Goal: Task Accomplishment & Management: Complete application form

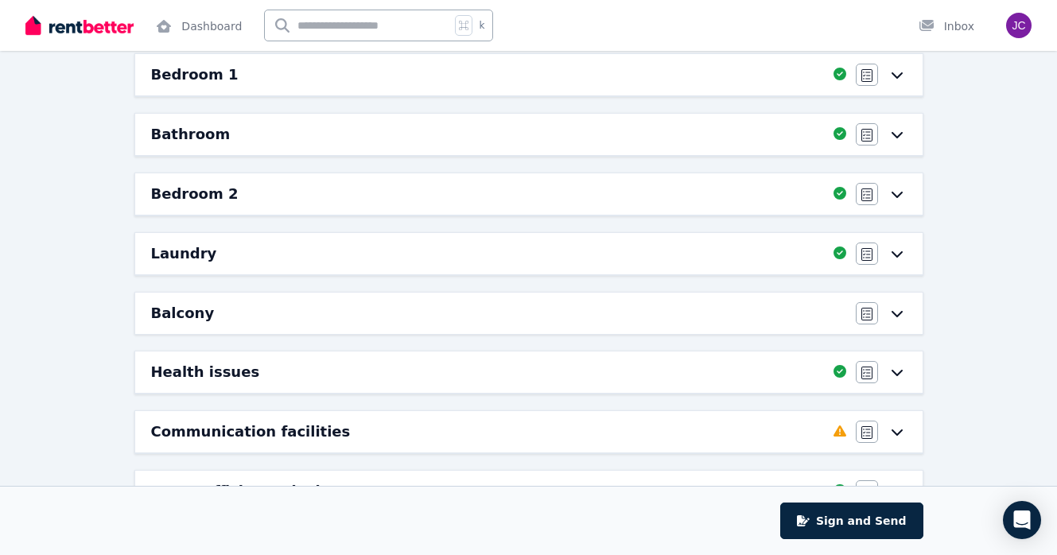
scroll to position [326, 0]
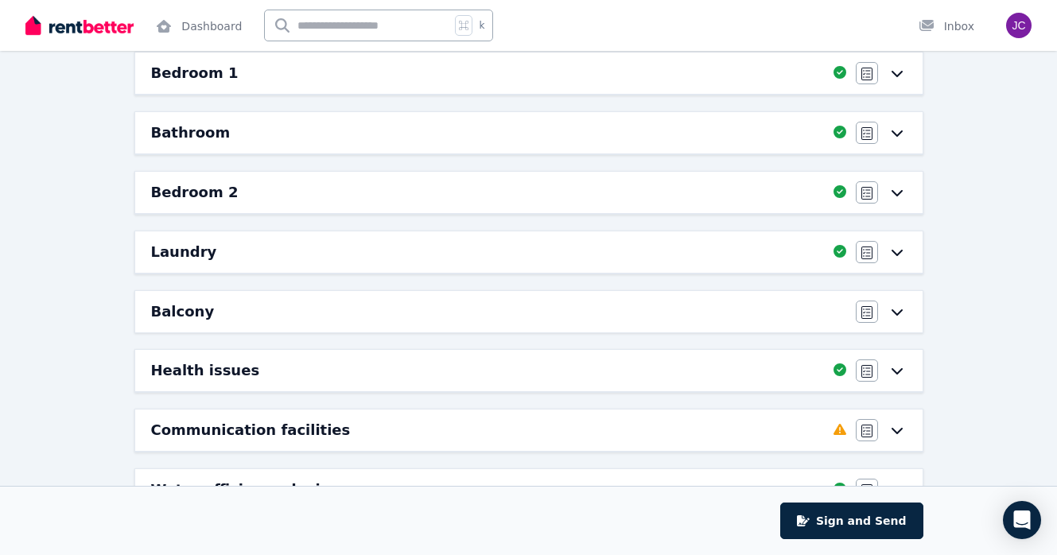
click at [304, 317] on div "Balcony" at bounding box center [498, 312] width 695 height 22
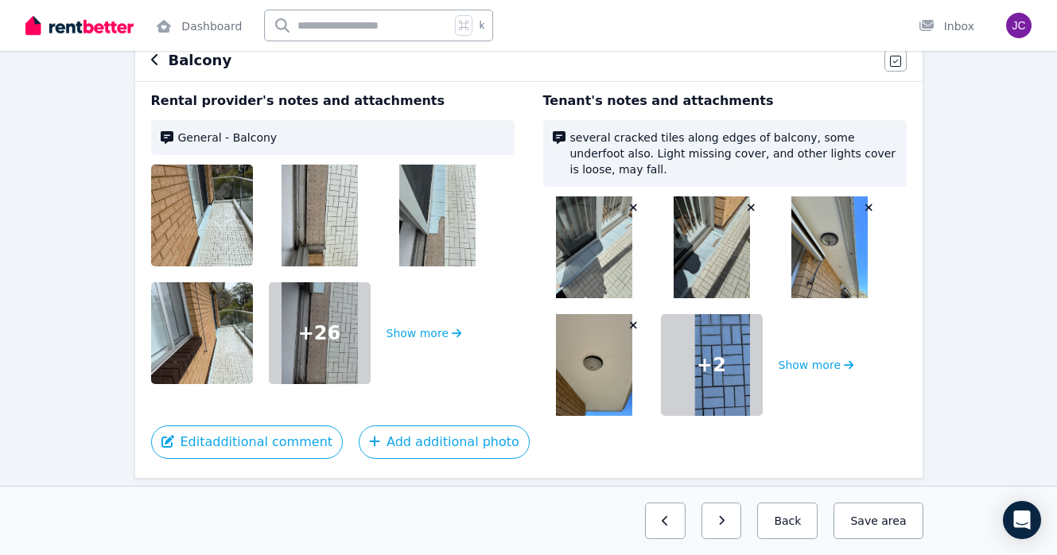
scroll to position [210, 0]
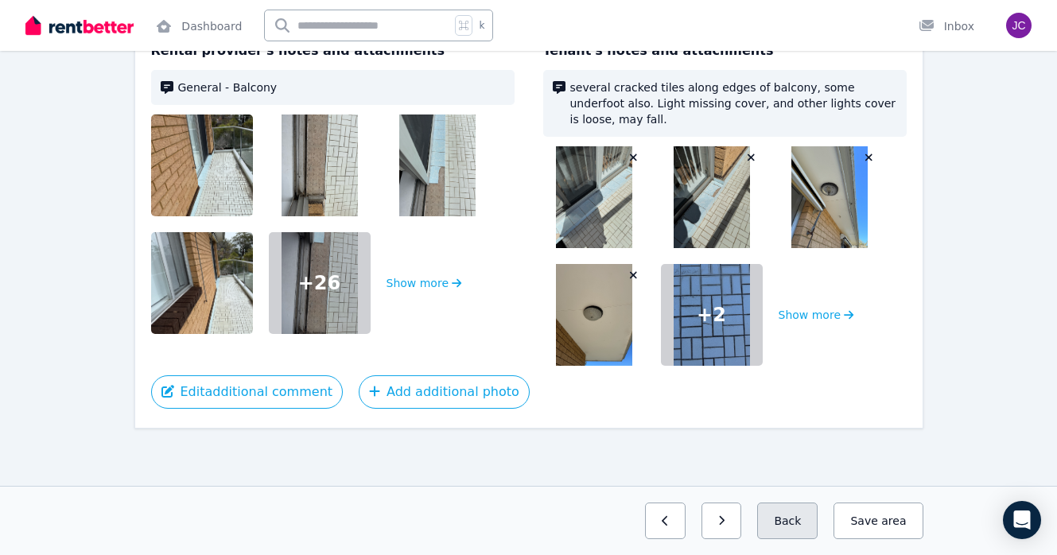
click at [803, 522] on button "Back" at bounding box center [787, 521] width 60 height 37
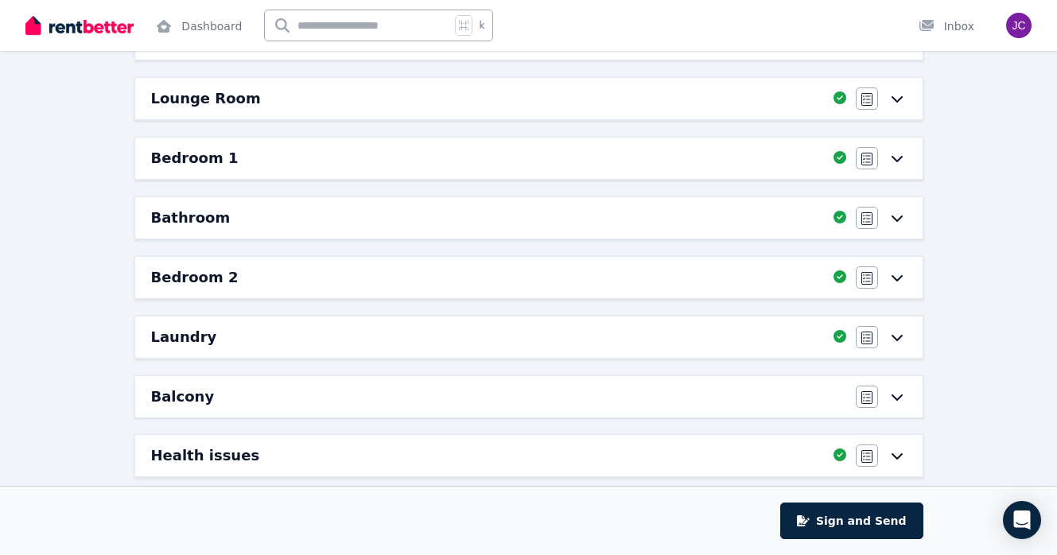
scroll to position [242, 0]
click at [598, 395] on div "Balcony" at bounding box center [498, 396] width 695 height 22
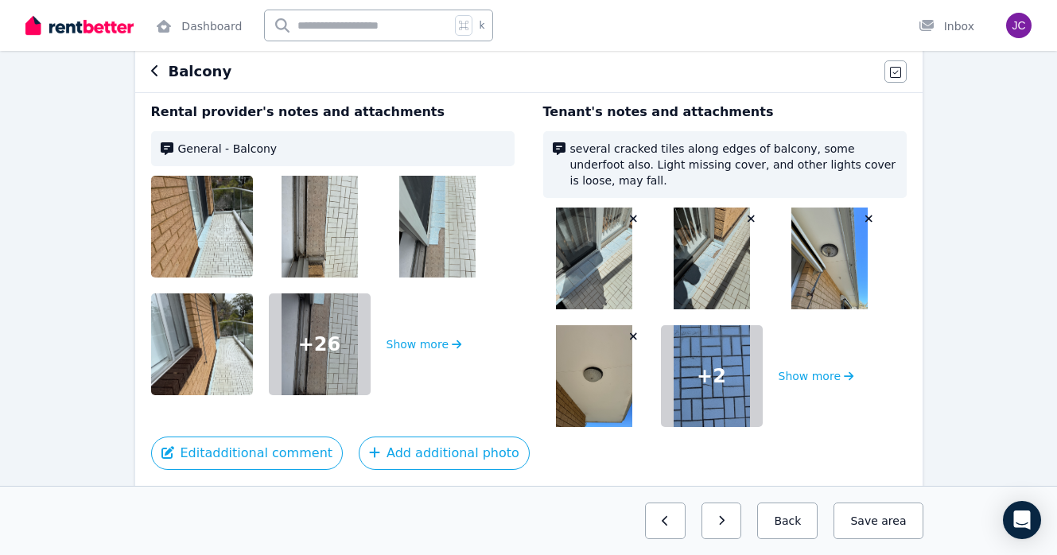
scroll to position [210, 0]
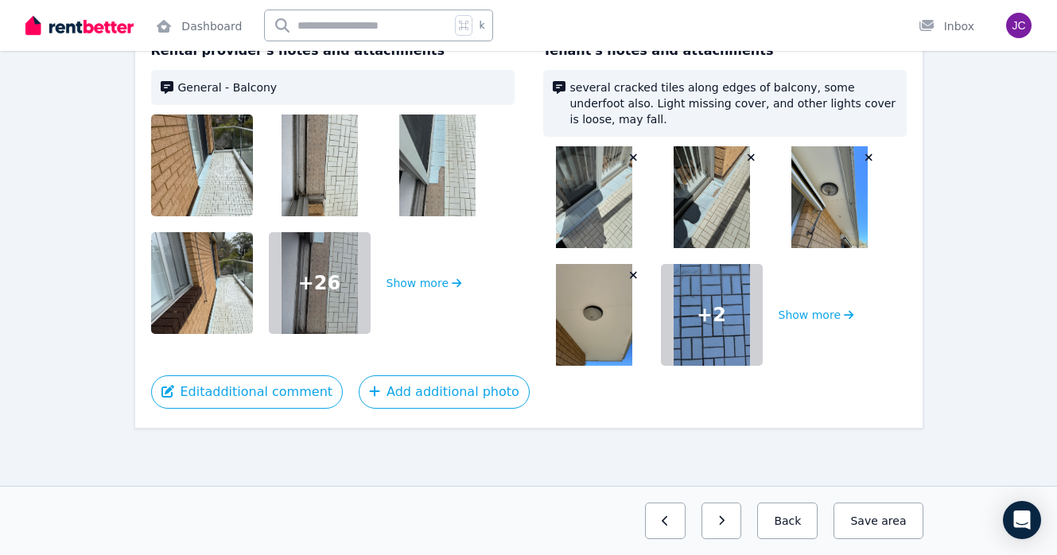
click at [784, 394] on div "Edit additional comment Add additional photo" at bounding box center [529, 392] width 756 height 33
click at [875, 524] on button "Save area" at bounding box center [878, 521] width 89 height 37
click at [862, 517] on button "Save area" at bounding box center [878, 521] width 89 height 37
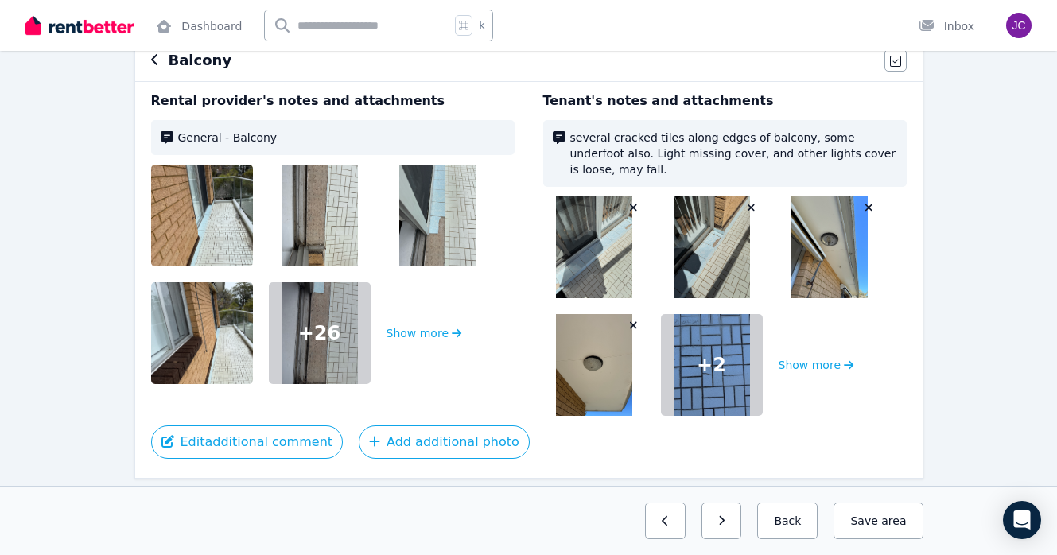
scroll to position [88, 0]
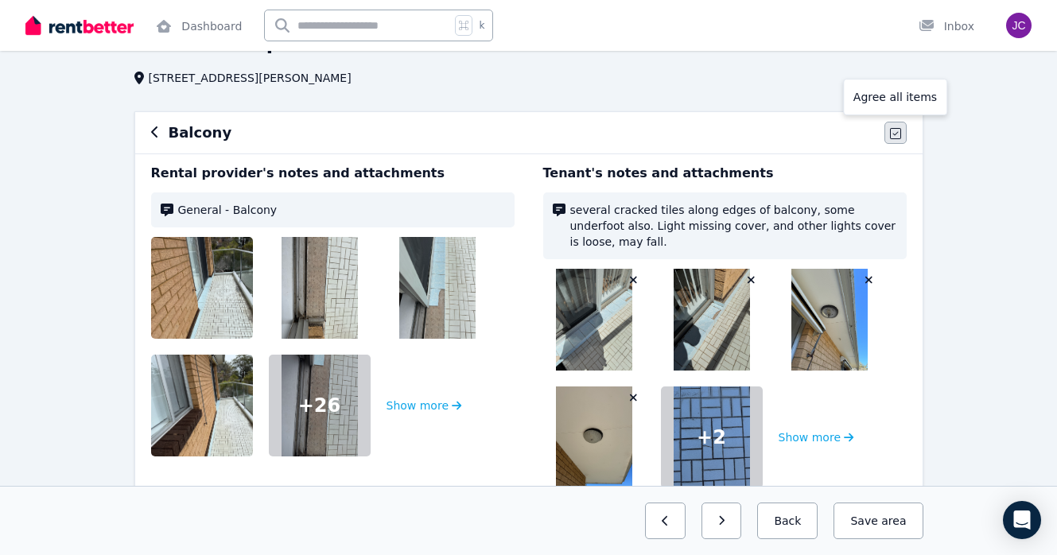
click at [894, 136] on icon "button" at bounding box center [895, 133] width 11 height 13
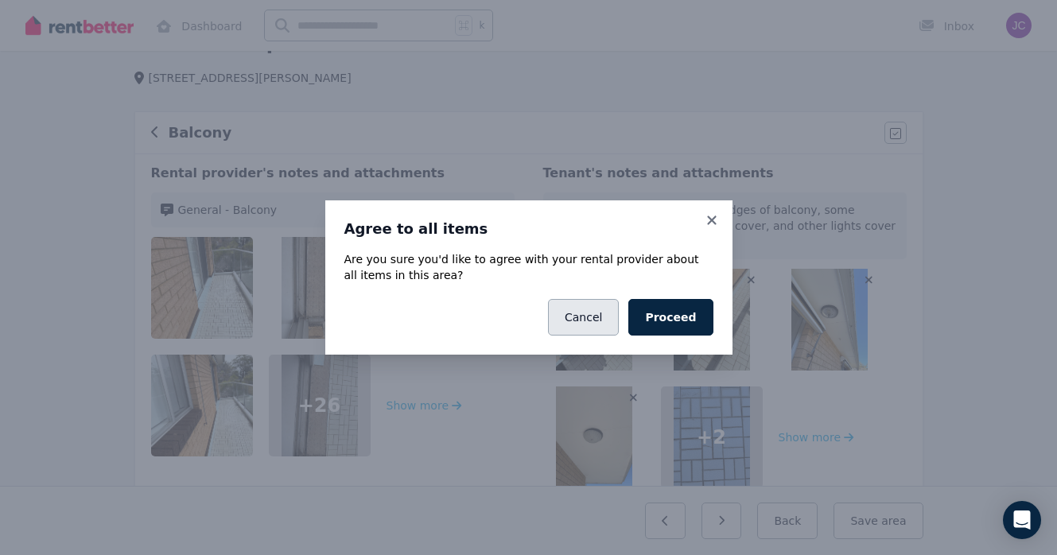
click at [574, 328] on button "Cancel" at bounding box center [583, 317] width 71 height 37
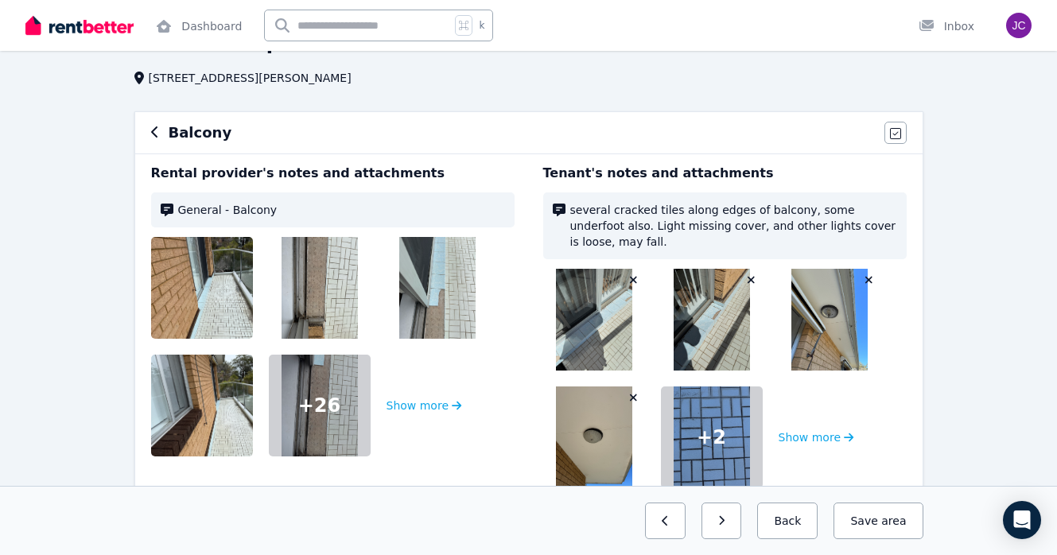
click at [151, 130] on icon "button" at bounding box center [155, 132] width 8 height 13
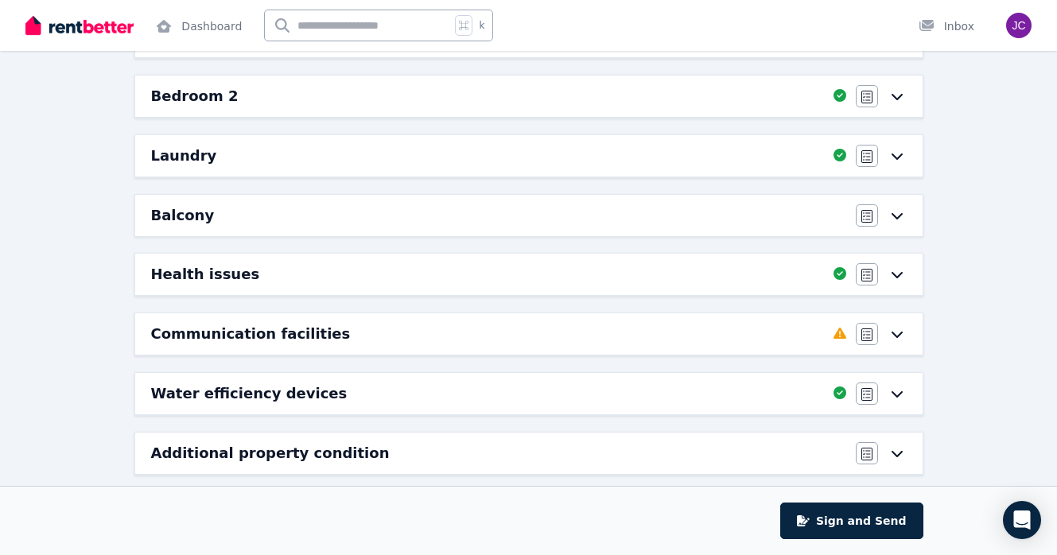
scroll to position [431, 0]
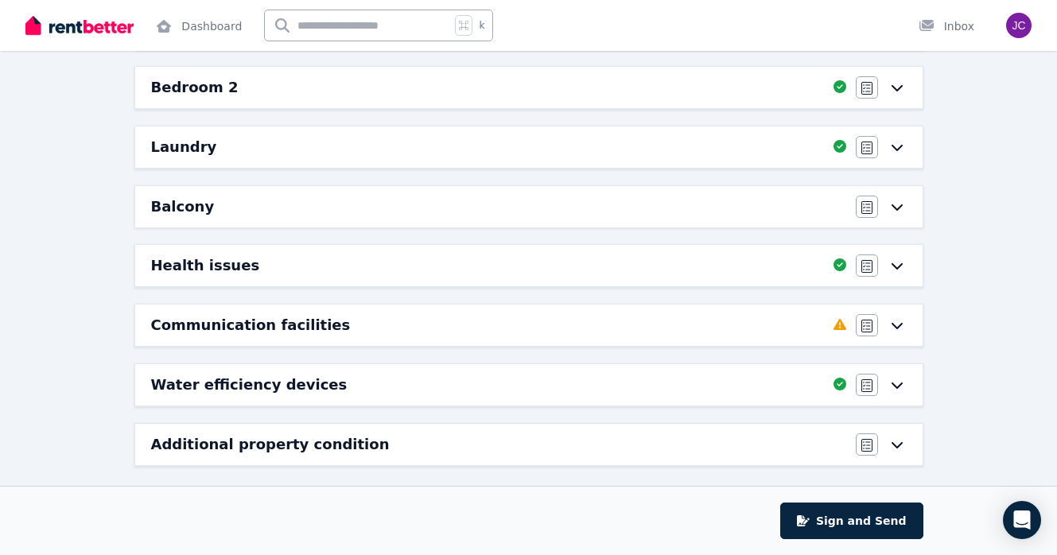
click at [409, 317] on div "Communication facilities" at bounding box center [487, 325] width 673 height 22
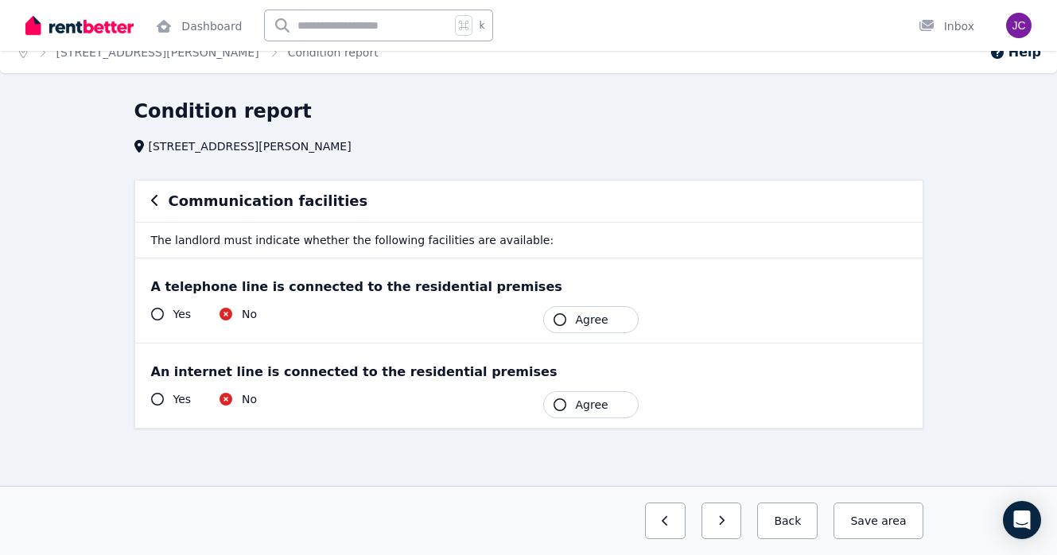
scroll to position [0, 0]
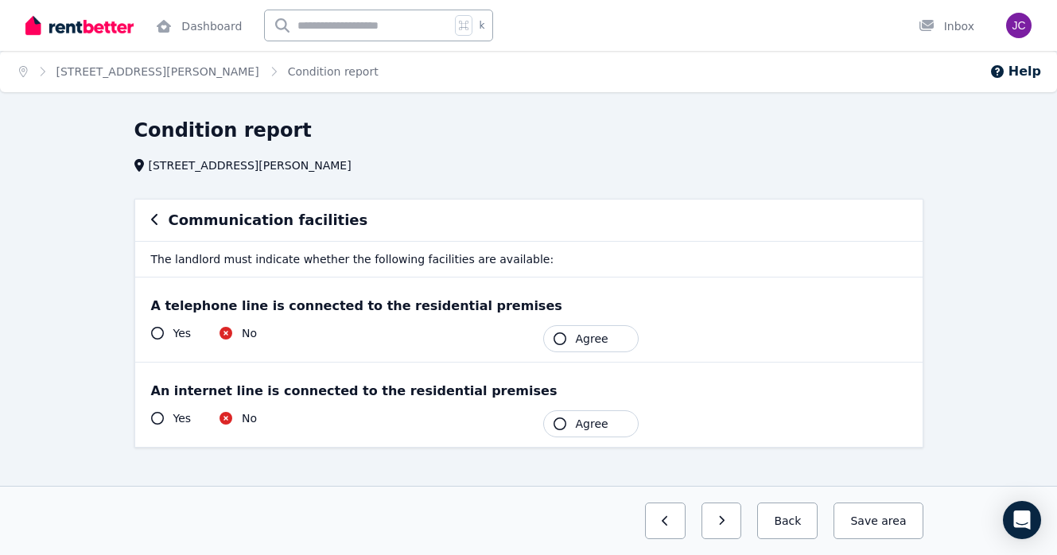
click at [560, 340] on icon "button" at bounding box center [560, 339] width 13 height 13
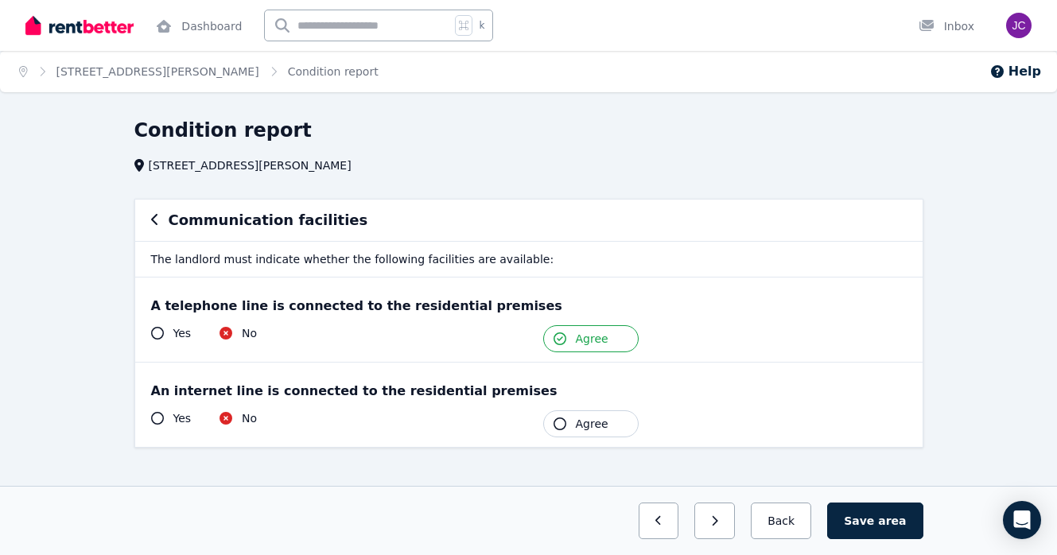
click at [571, 427] on button "Agree" at bounding box center [590, 424] width 95 height 27
click at [870, 519] on button "Save area" at bounding box center [874, 521] width 95 height 37
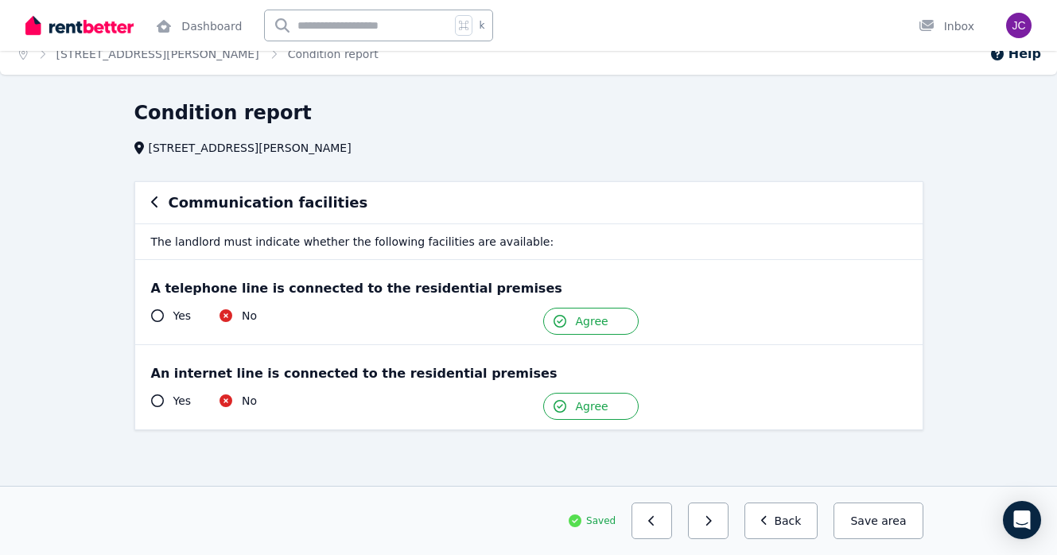
scroll to position [19, 0]
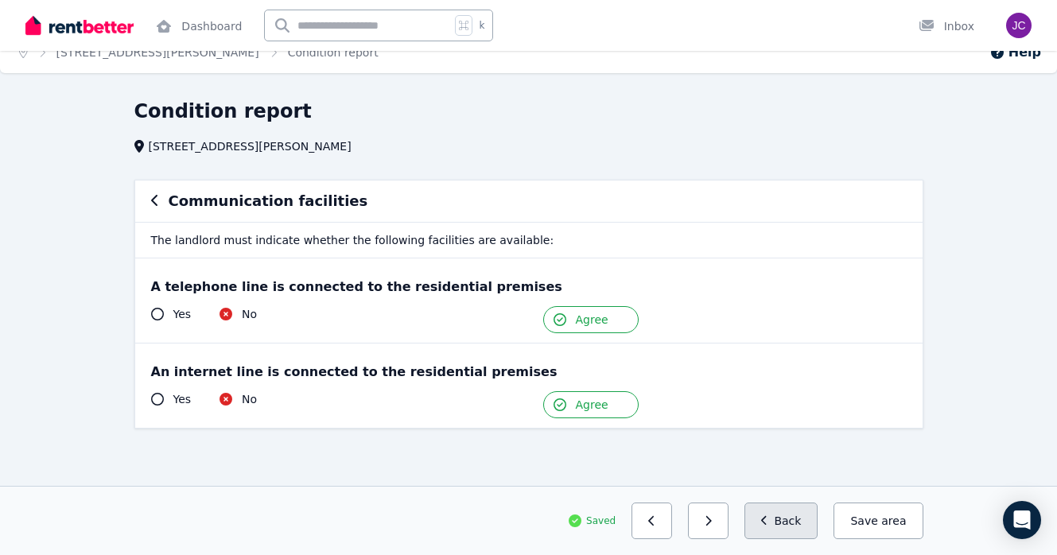
click at [790, 520] on button "Back" at bounding box center [782, 521] width 74 height 37
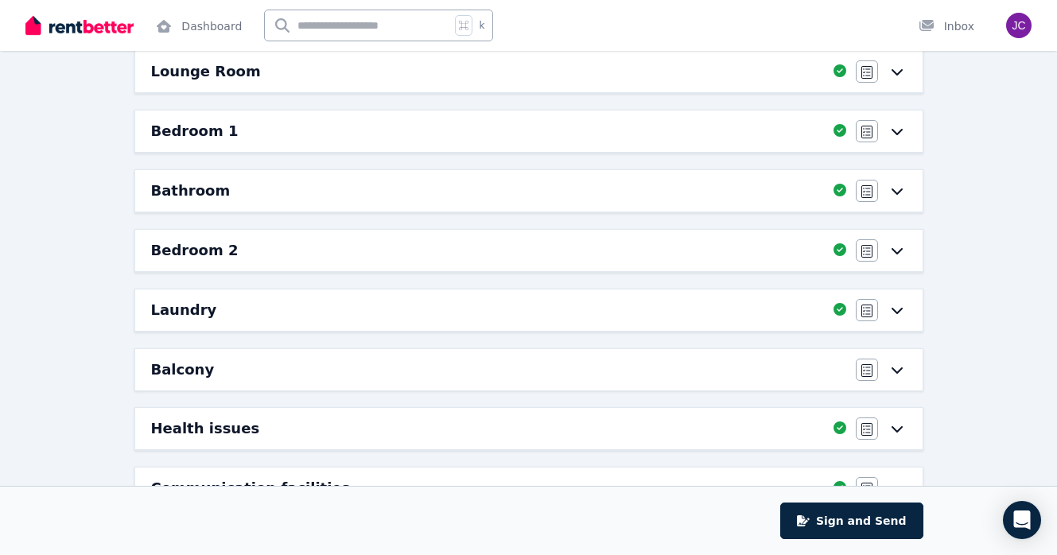
scroll to position [270, 0]
click at [586, 367] on div "Balcony" at bounding box center [498, 368] width 695 height 22
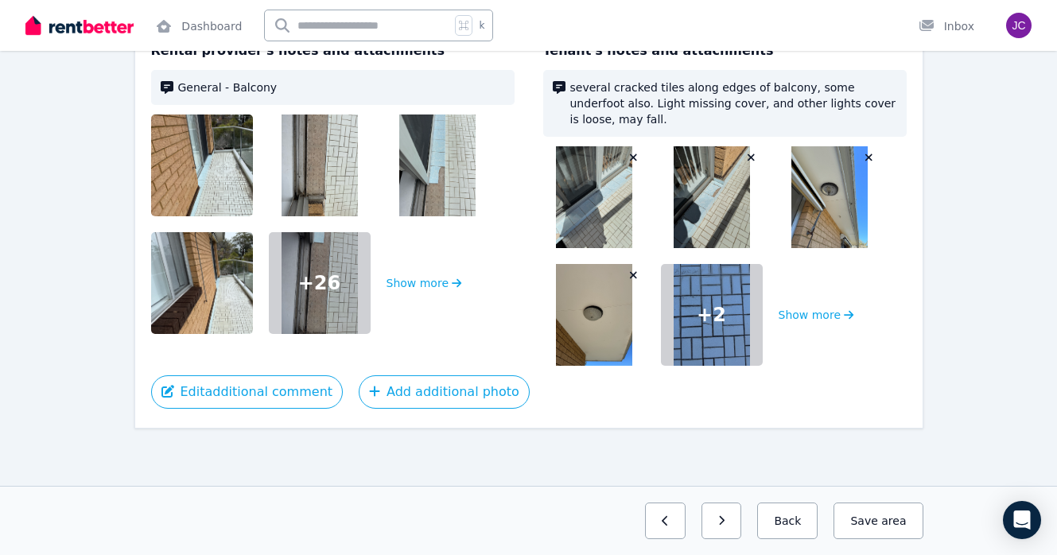
scroll to position [210, 0]
click at [881, 393] on div "Edit additional comment Add additional photo" at bounding box center [529, 392] width 756 height 33
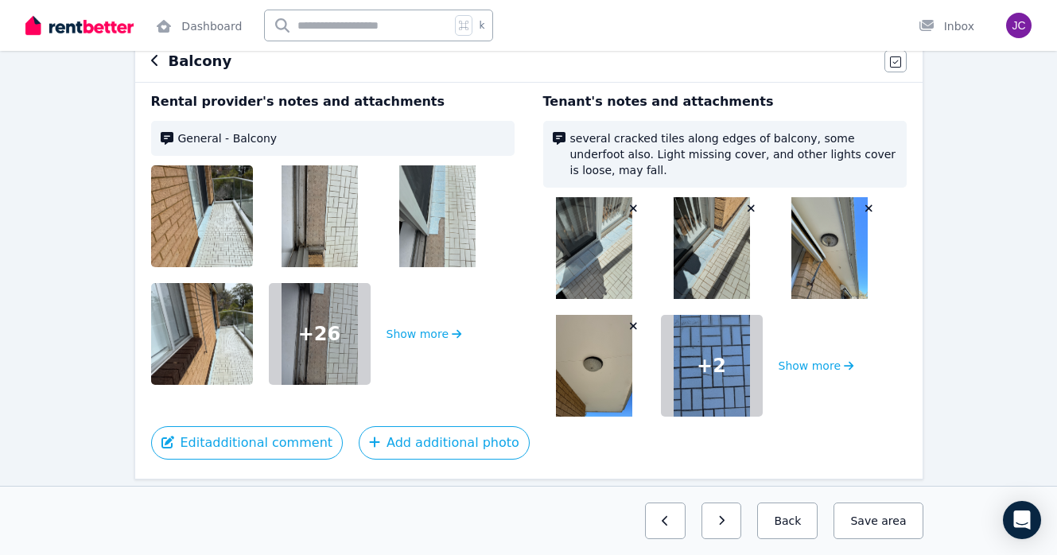
scroll to position [158, 0]
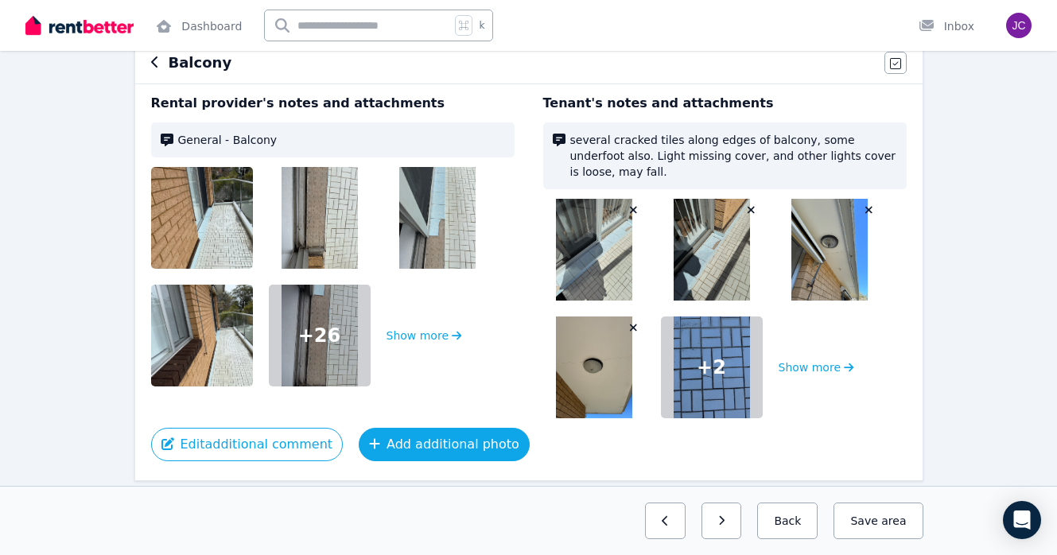
click at [369, 447] on icon "button" at bounding box center [374, 444] width 11 height 13
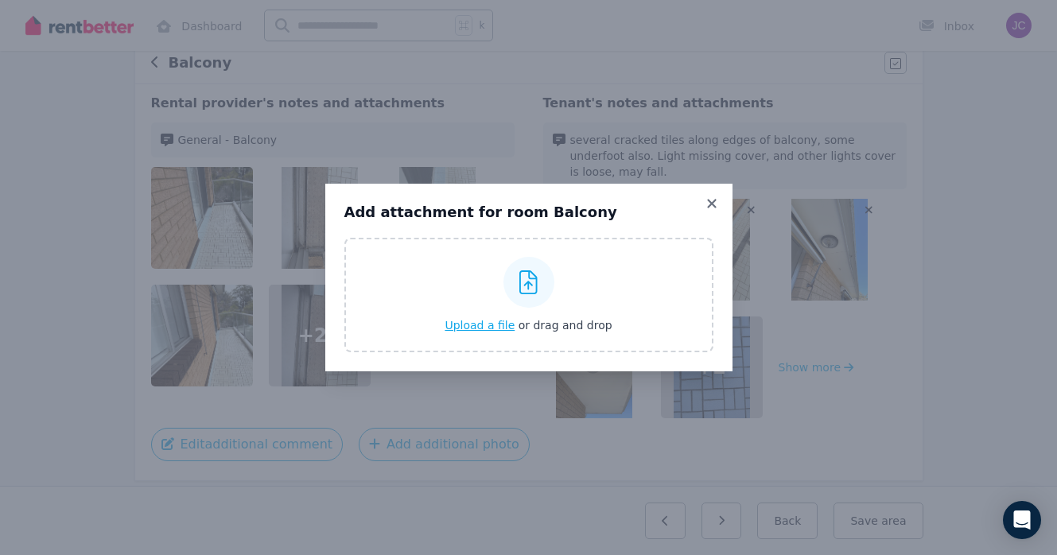
click at [500, 329] on span "Upload a file" at bounding box center [480, 325] width 70 height 13
click at [716, 205] on icon at bounding box center [712, 204] width 16 height 14
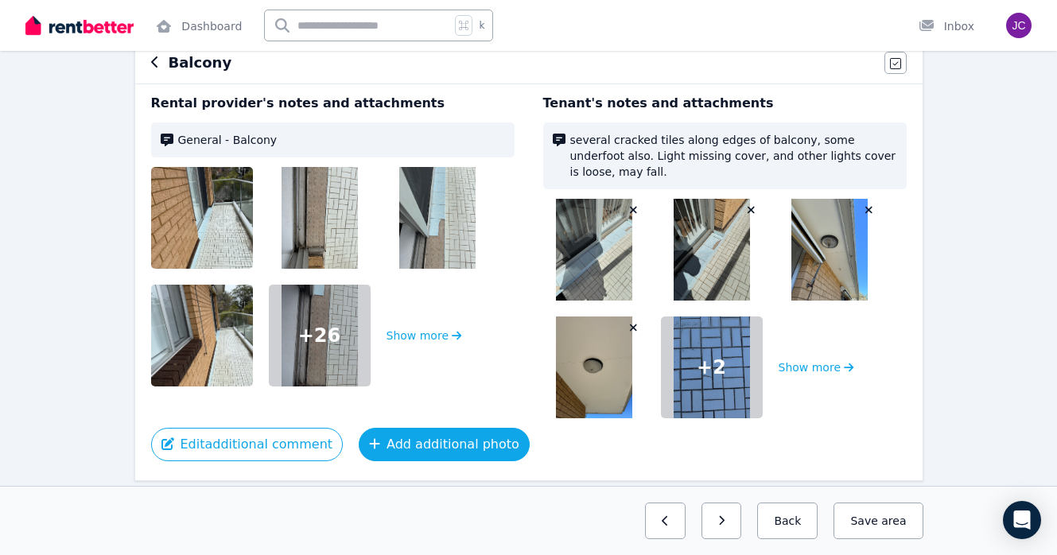
click at [428, 441] on button "Add additional photo" at bounding box center [444, 444] width 171 height 33
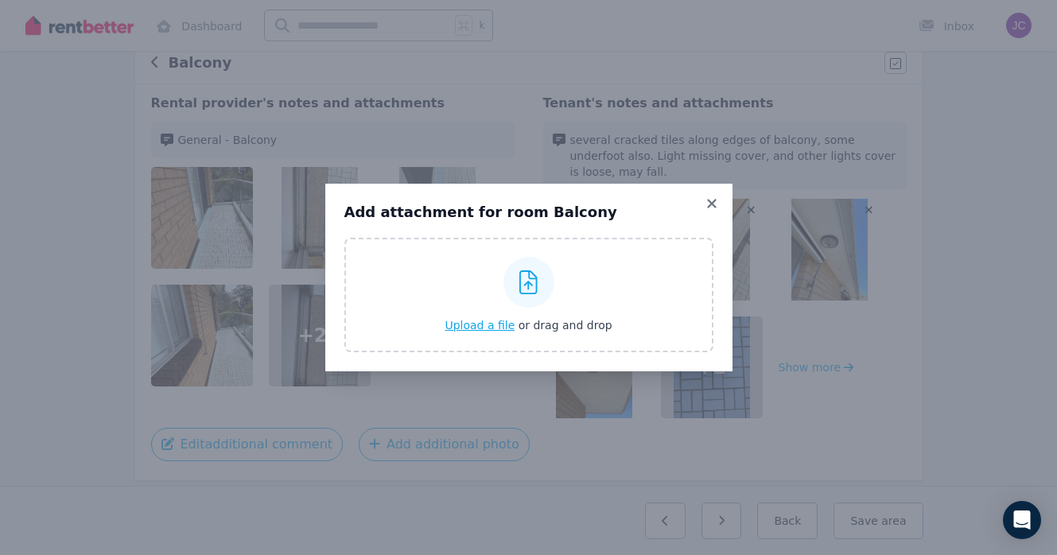
click at [492, 327] on span "Upload a file" at bounding box center [480, 325] width 70 height 13
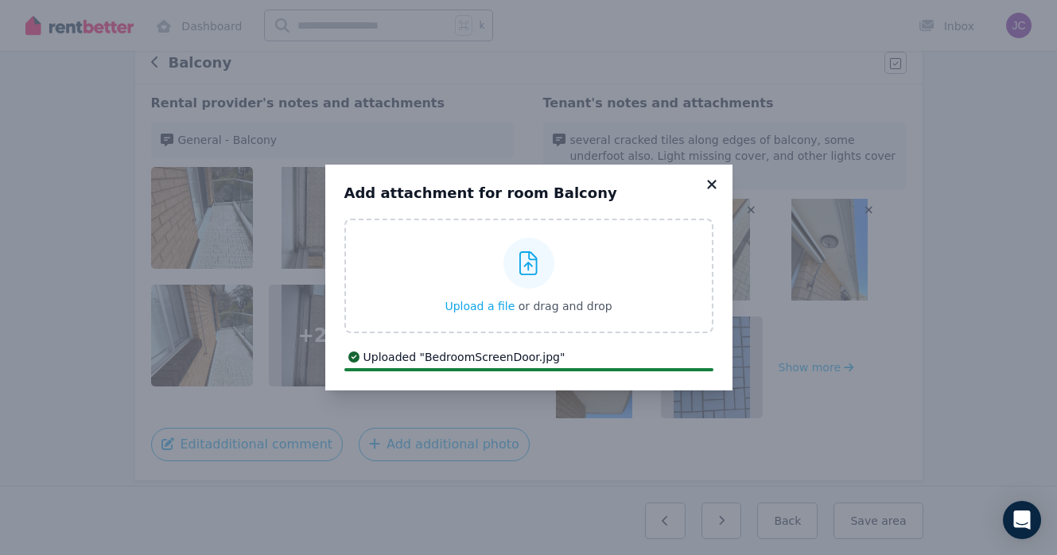
click at [713, 156] on div "Add attachment for room Balcony Upload a file or drag and drop Uploaded " Bedro…" at bounding box center [528, 277] width 1057 height 555
click at [714, 185] on icon at bounding box center [712, 184] width 16 height 14
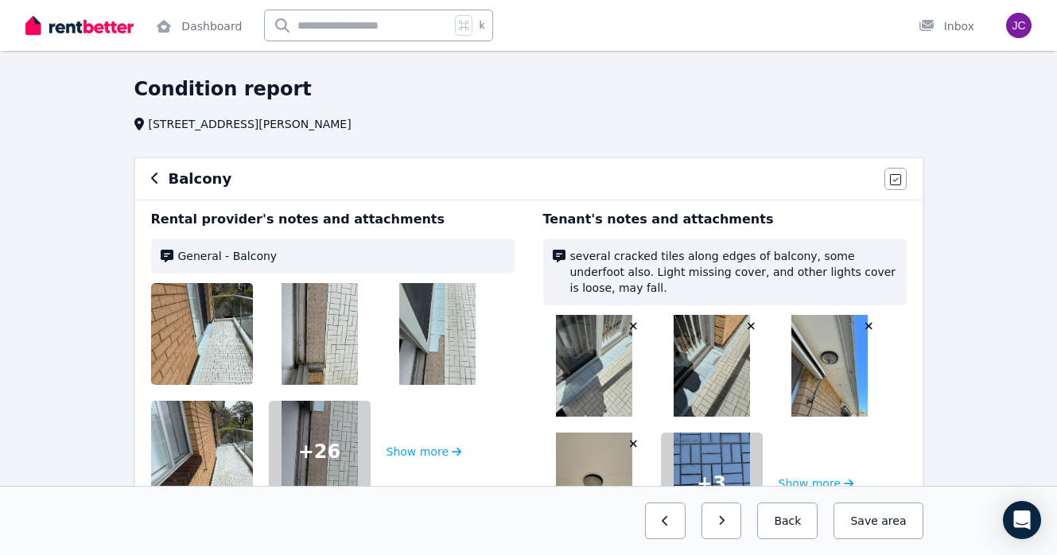
scroll to position [210, 0]
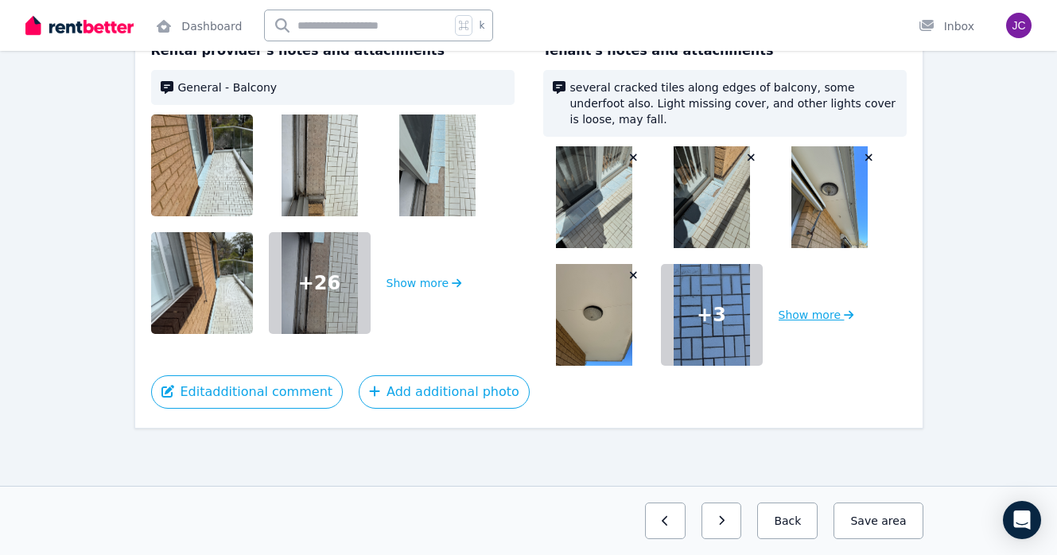
click at [800, 321] on button "Show more" at bounding box center [817, 315] width 76 height 102
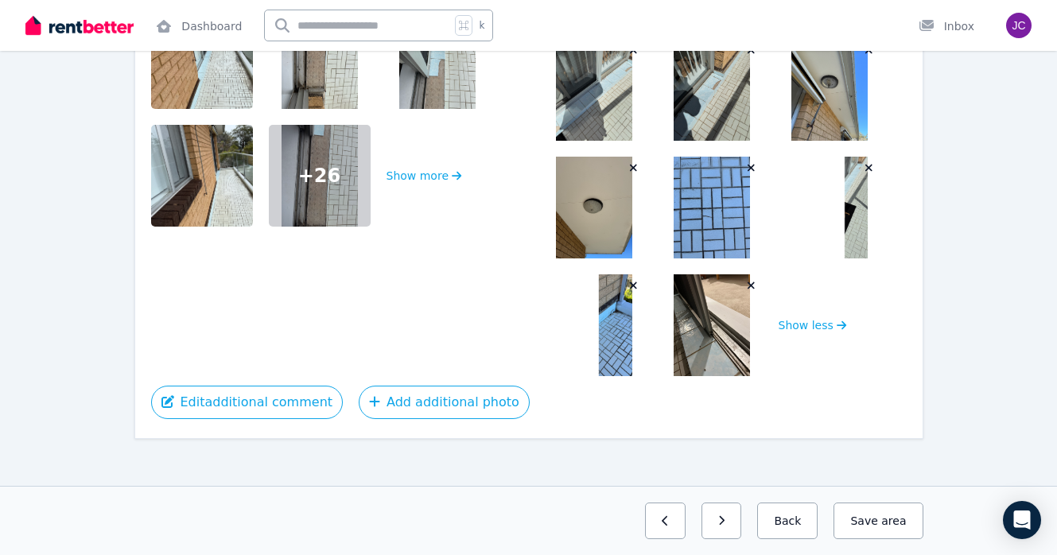
scroll to position [328, 0]
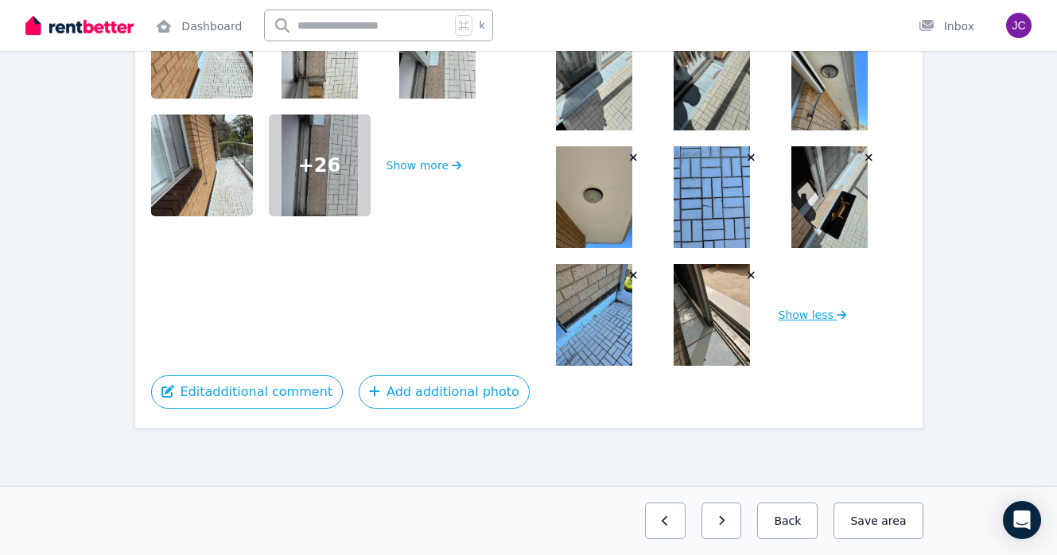
click at [798, 319] on button "Show less" at bounding box center [813, 315] width 68 height 102
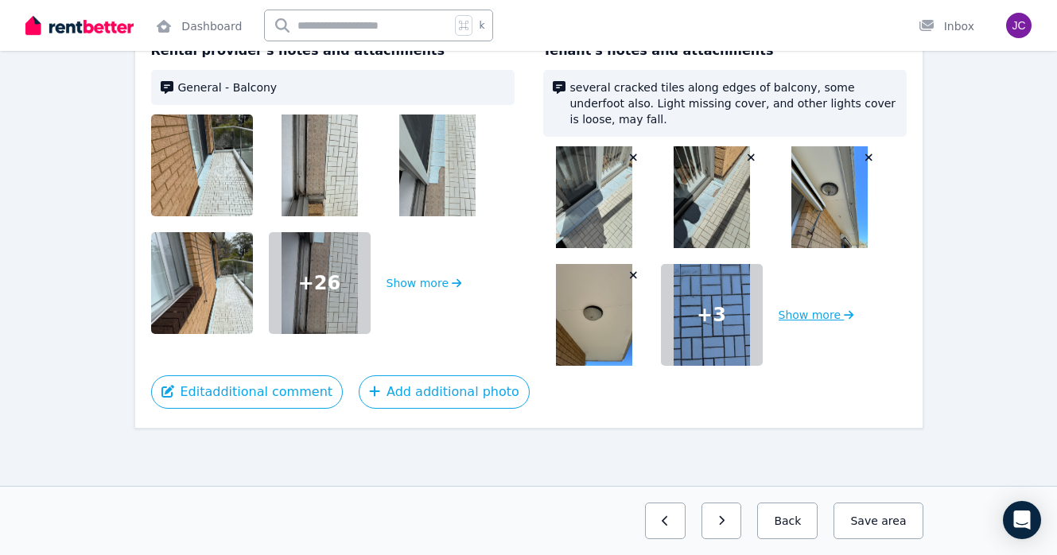
click at [819, 324] on button "Show more" at bounding box center [817, 315] width 76 height 102
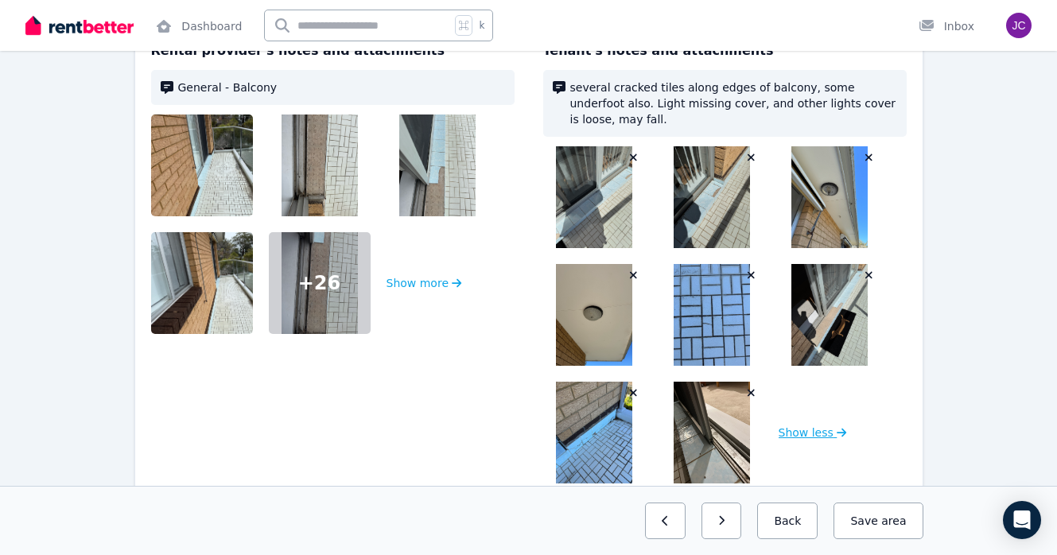
scroll to position [328, 0]
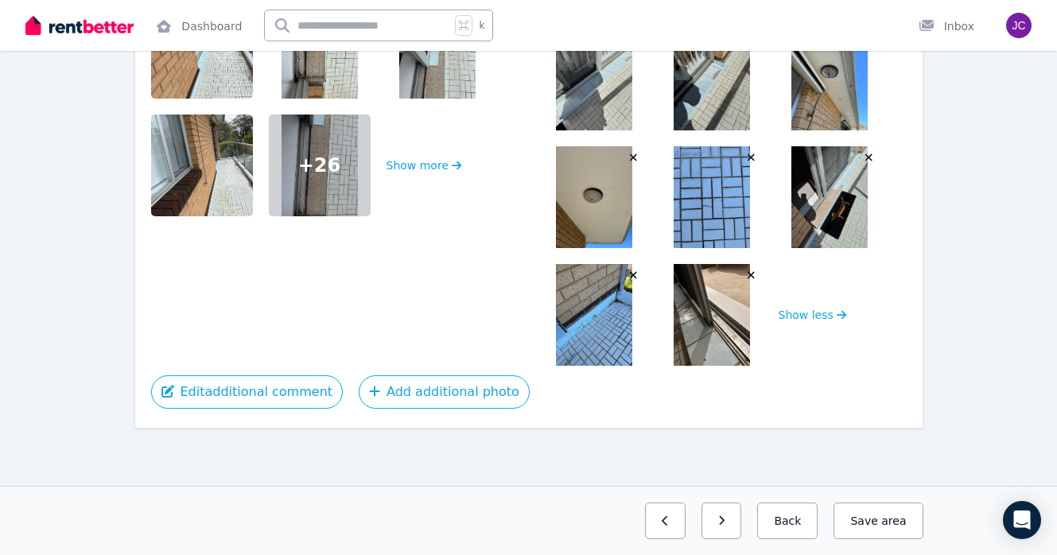
click at [750, 277] on icon "button" at bounding box center [751, 275] width 9 height 11
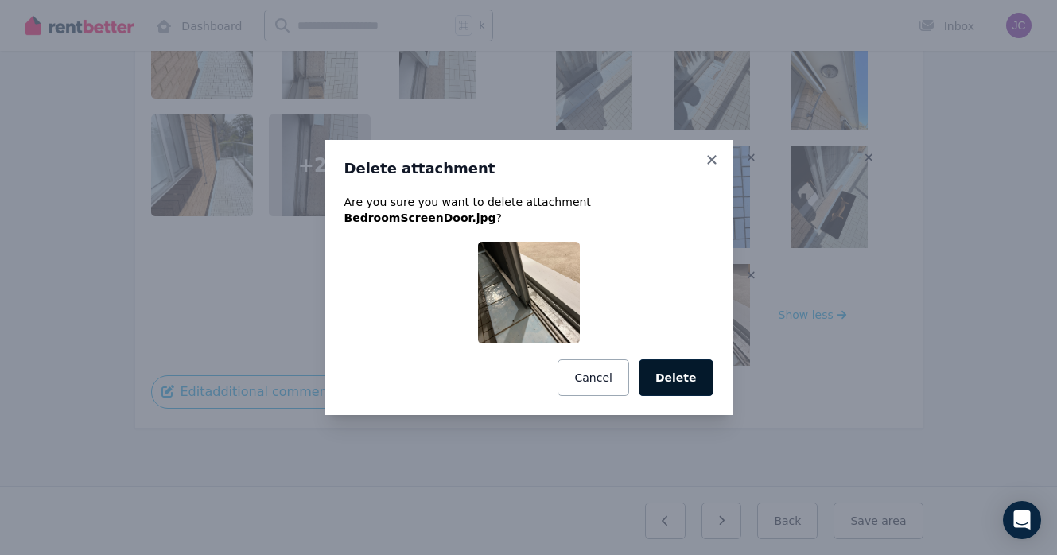
click at [684, 371] on button "Delete" at bounding box center [676, 378] width 75 height 37
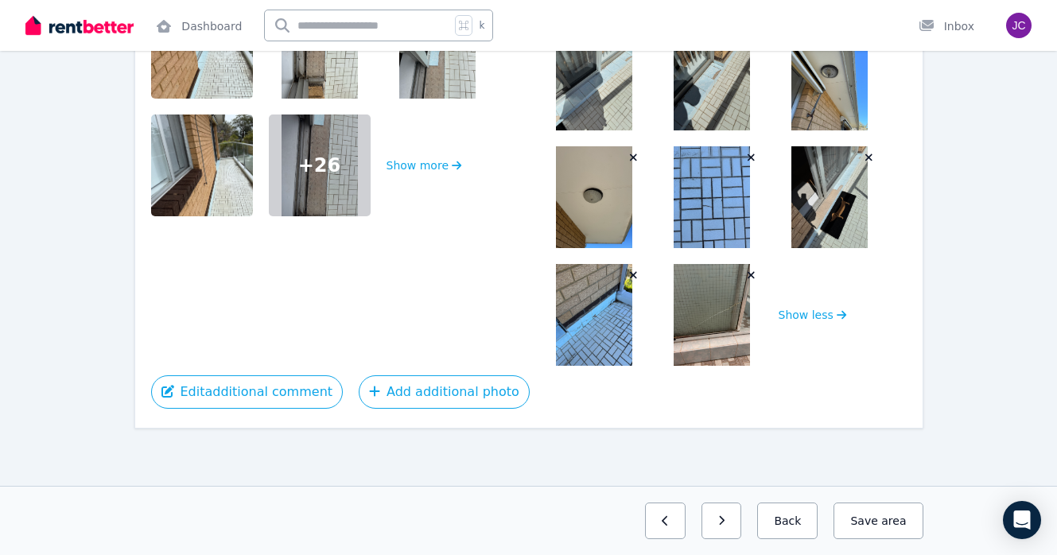
click at [750, 275] on icon "button" at bounding box center [751, 275] width 7 height 7
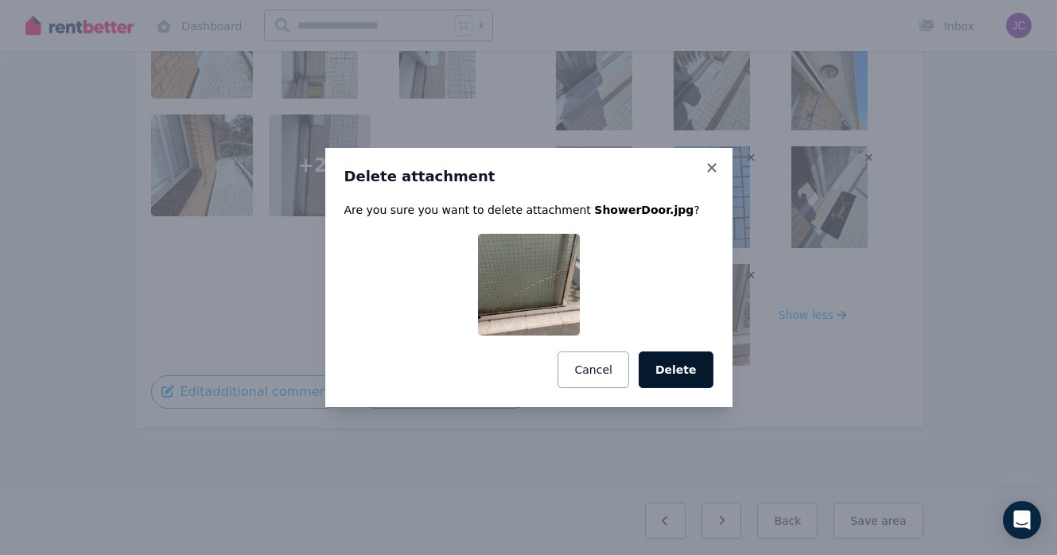
click at [676, 386] on button "Delete" at bounding box center [676, 370] width 75 height 37
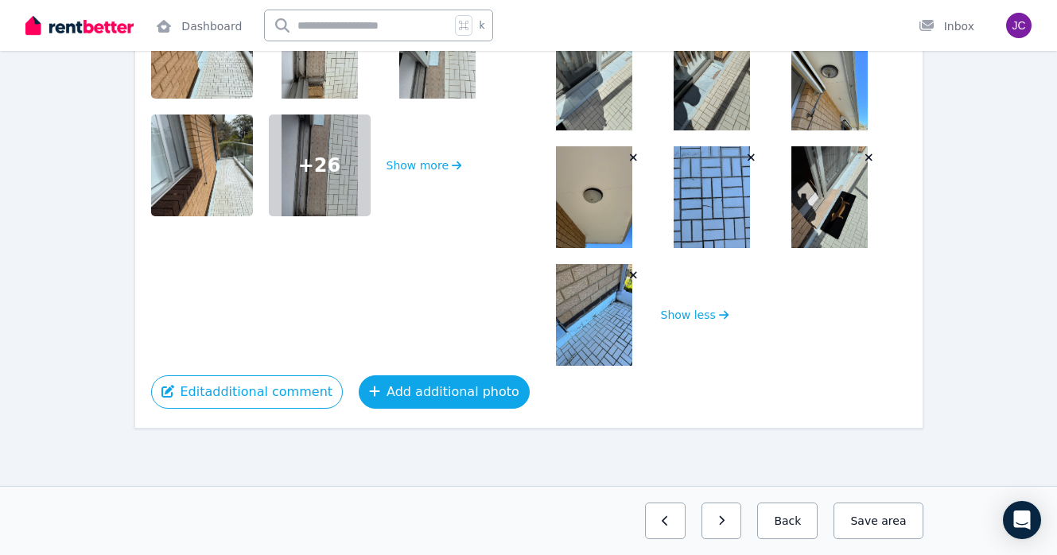
click at [395, 395] on button "Add additional photo" at bounding box center [444, 392] width 171 height 33
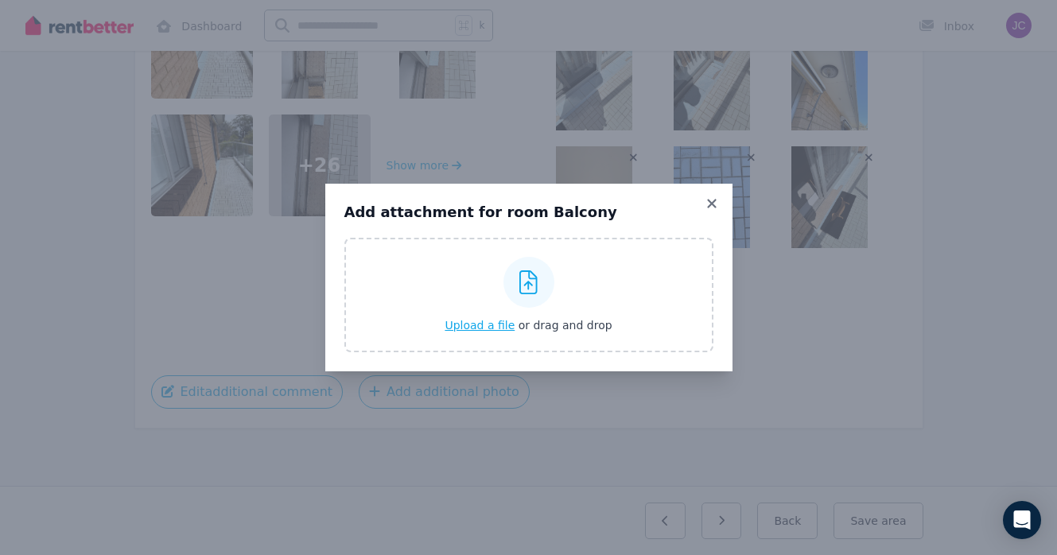
click at [485, 324] on span "Upload a file" at bounding box center [480, 325] width 70 height 13
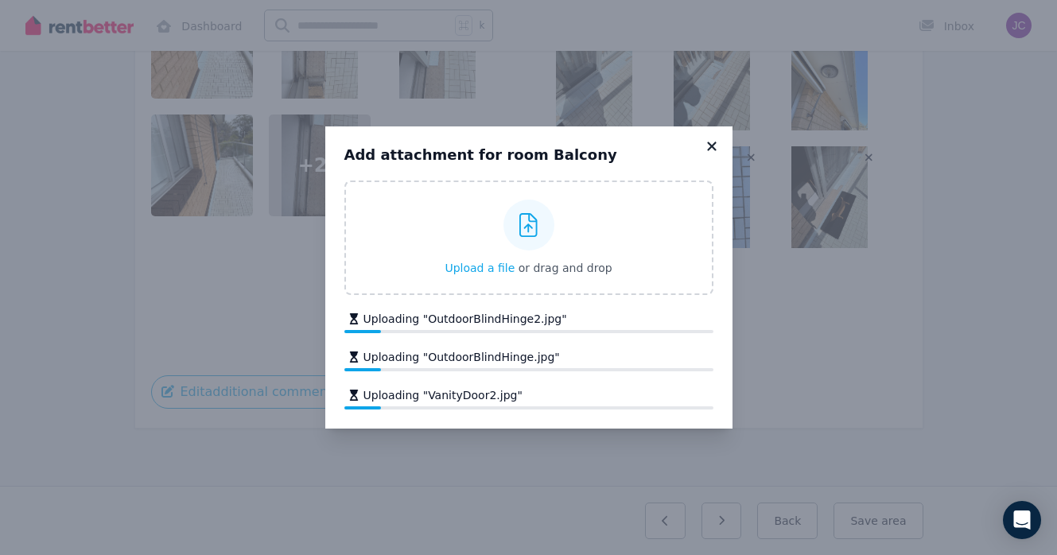
click at [711, 148] on icon at bounding box center [712, 146] width 16 height 14
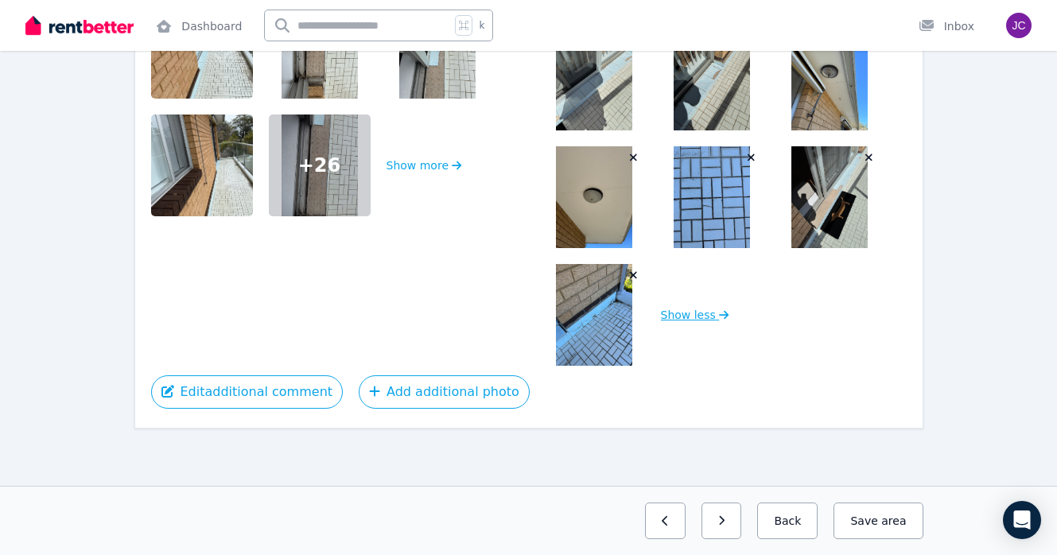
click at [686, 310] on button "Show less" at bounding box center [695, 315] width 68 height 102
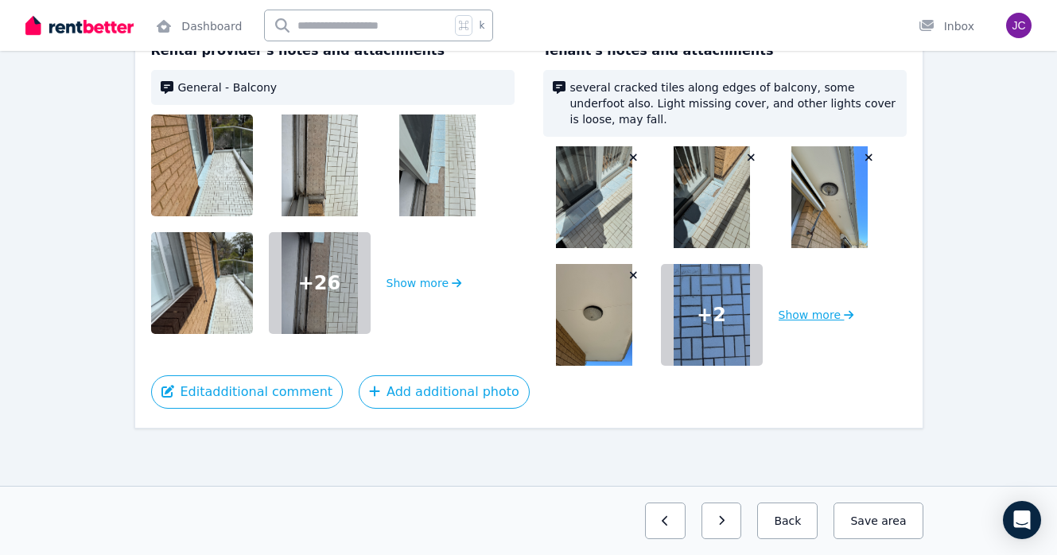
click at [823, 314] on button "Show more" at bounding box center [817, 315] width 76 height 102
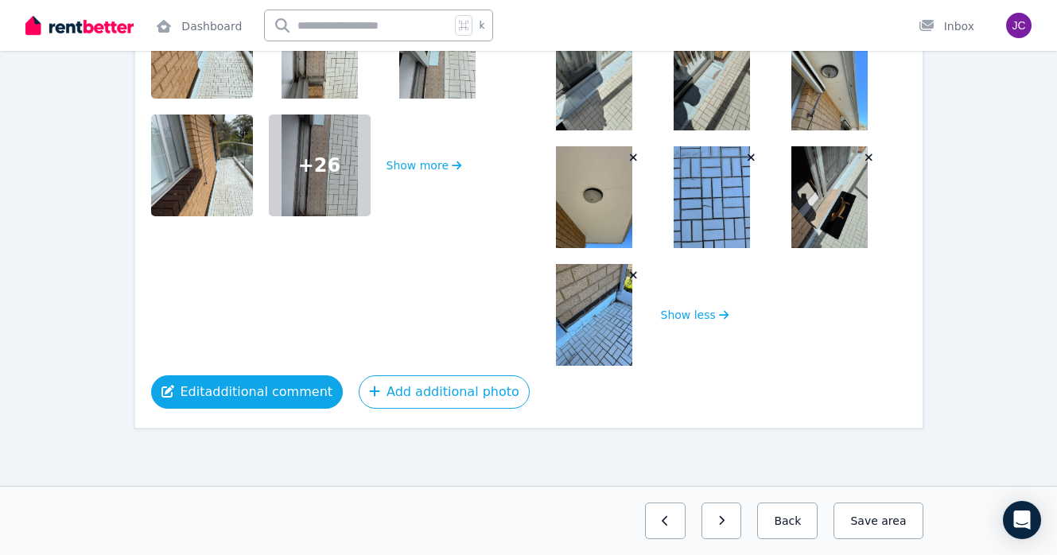
click at [273, 396] on button "Edit additional comment" at bounding box center [247, 392] width 193 height 33
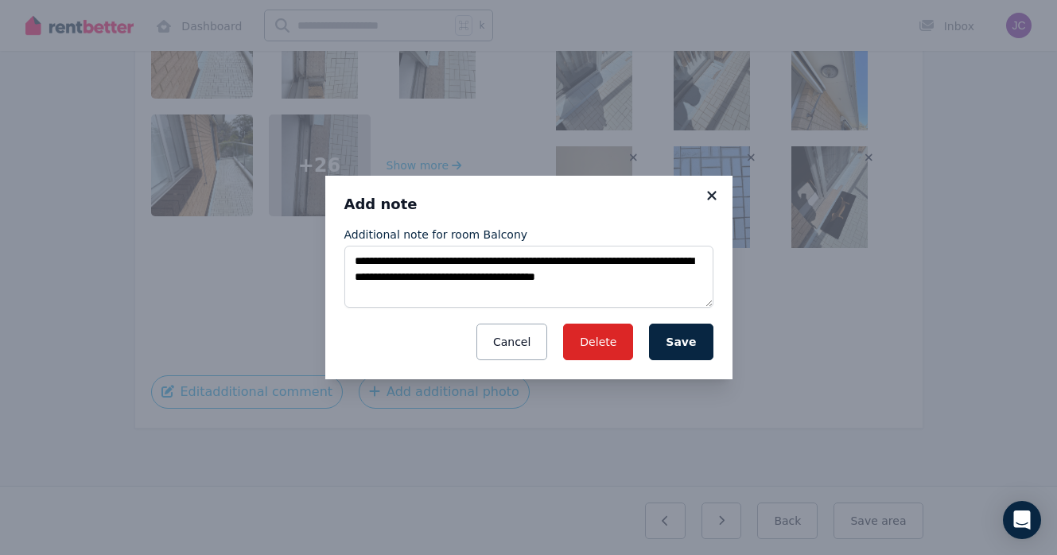
click at [708, 189] on icon at bounding box center [712, 196] width 16 height 14
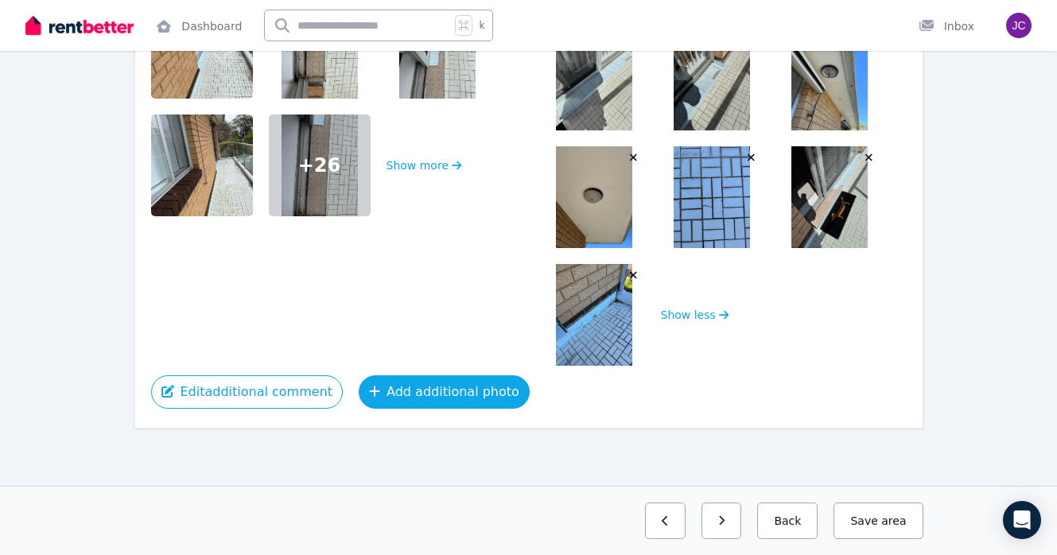
click at [422, 390] on button "Add additional photo" at bounding box center [444, 392] width 171 height 33
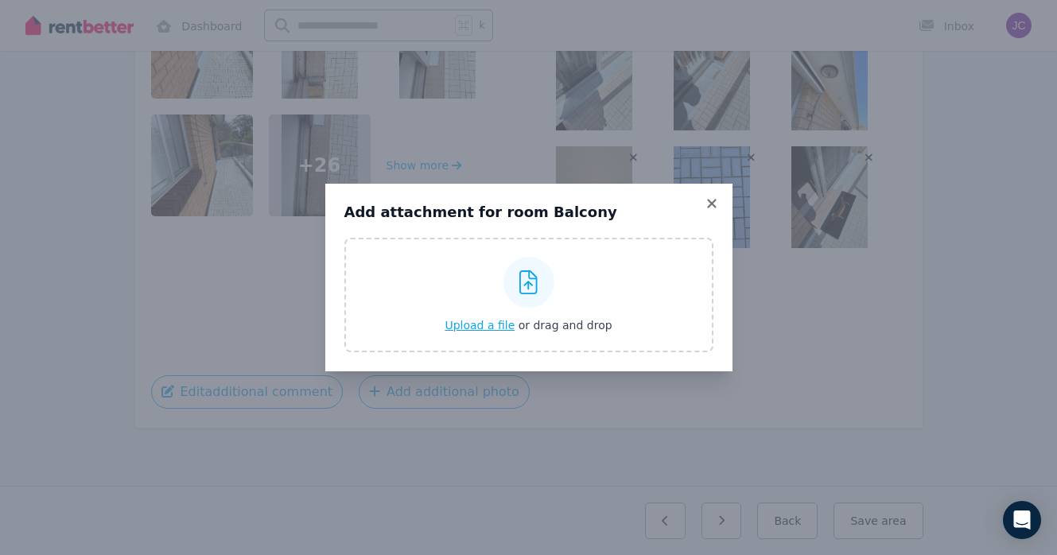
click at [504, 333] on div "Upload a file or drag and drop" at bounding box center [528, 294] width 167 height 95
click at [0, 0] on input "Upload a file or drag and drop" at bounding box center [0, 0] width 0 height 0
click at [715, 195] on div "Add attachment for room Balcony Upload a file or drag and drop Uploaded " Bedro…" at bounding box center [528, 278] width 407 height 188
click at [711, 202] on icon at bounding box center [711, 203] width 9 height 9
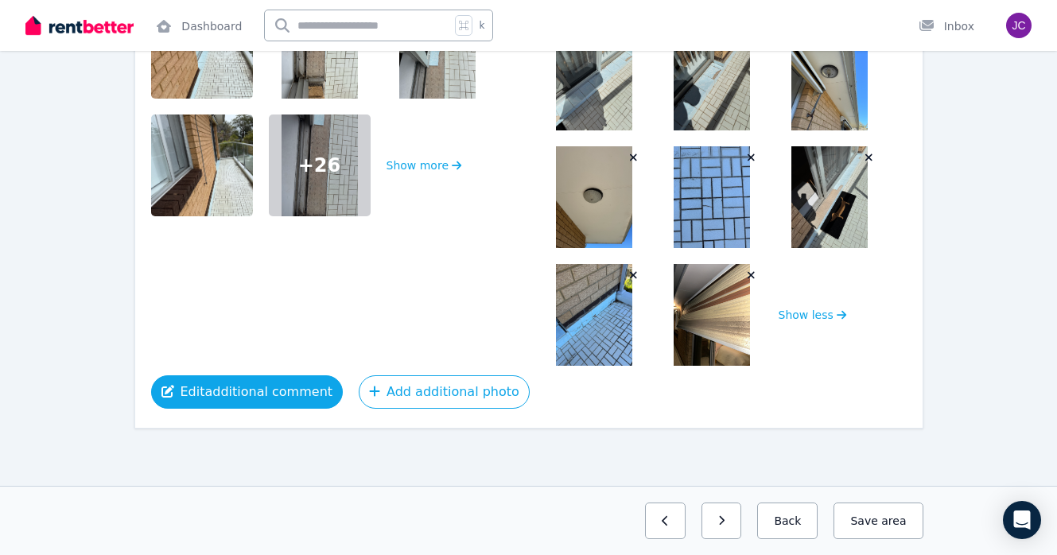
click at [283, 401] on button "Edit additional comment" at bounding box center [247, 392] width 193 height 33
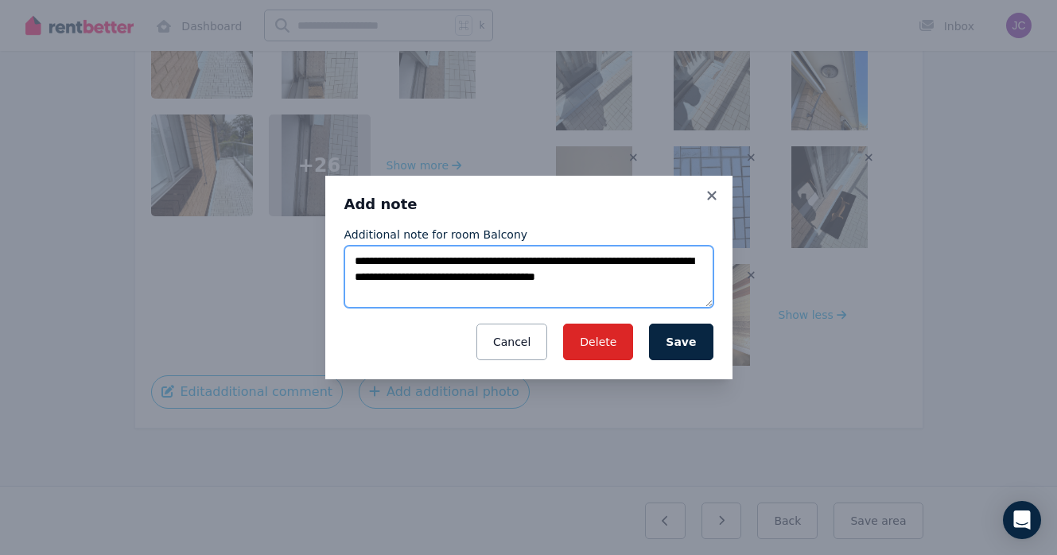
click at [696, 282] on textarea "**********" at bounding box center [529, 277] width 369 height 62
click at [451, 292] on textarea "**********" at bounding box center [529, 277] width 369 height 62
click at [672, 297] on textarea "**********" at bounding box center [529, 277] width 369 height 62
click at [454, 292] on textarea "**********" at bounding box center [529, 277] width 369 height 62
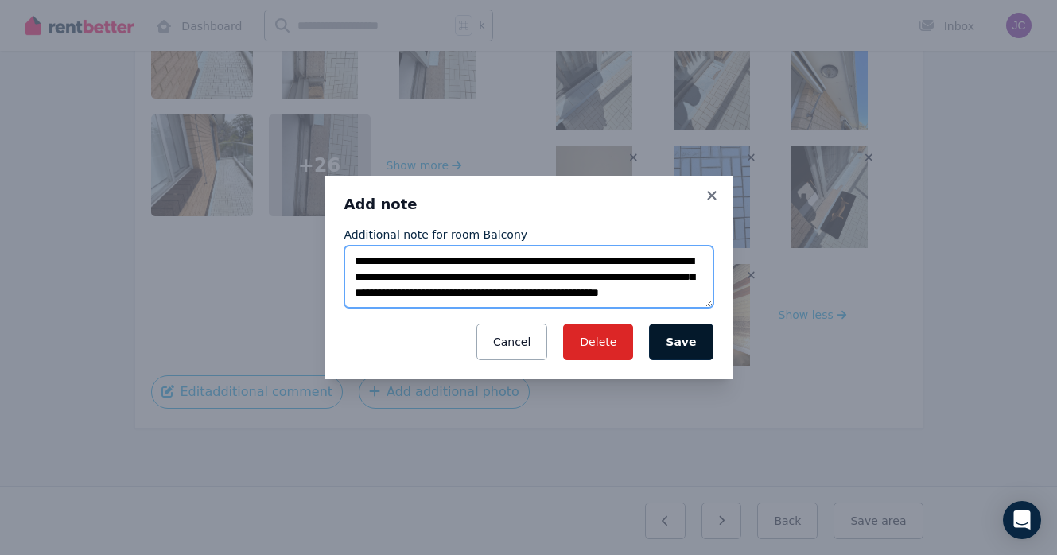
type textarea "**********"
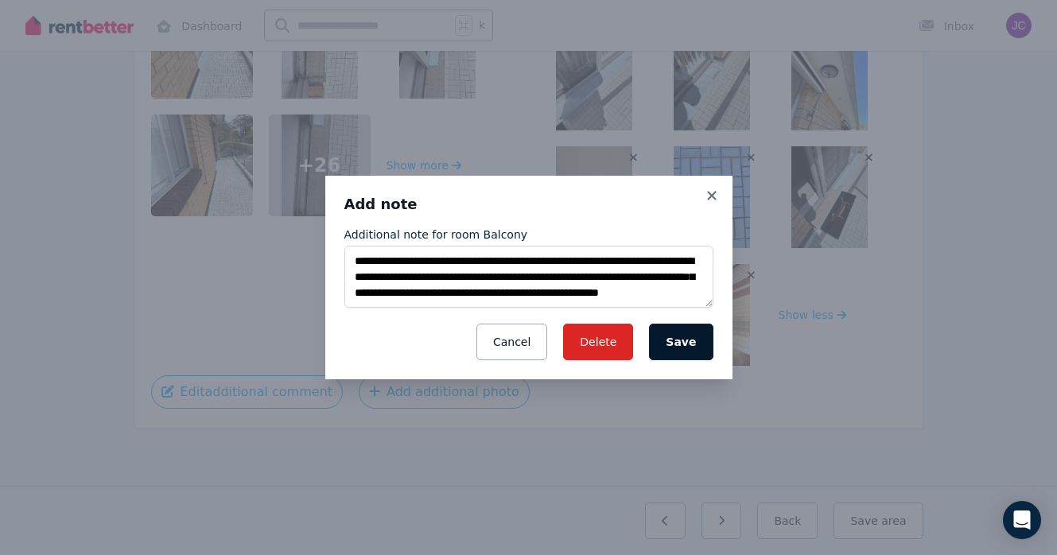
click at [683, 341] on button "Save" at bounding box center [681, 342] width 64 height 37
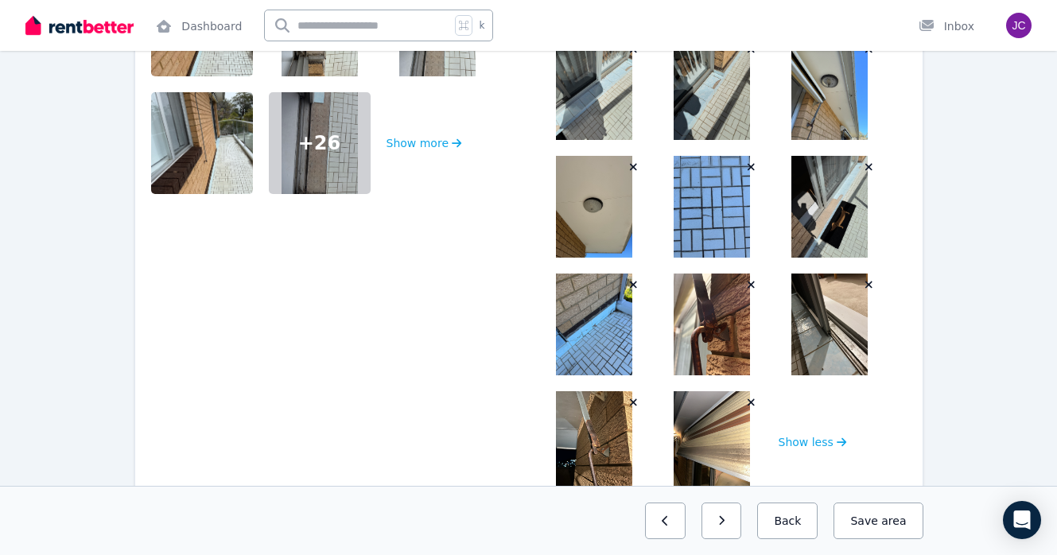
scroll to position [461, 0]
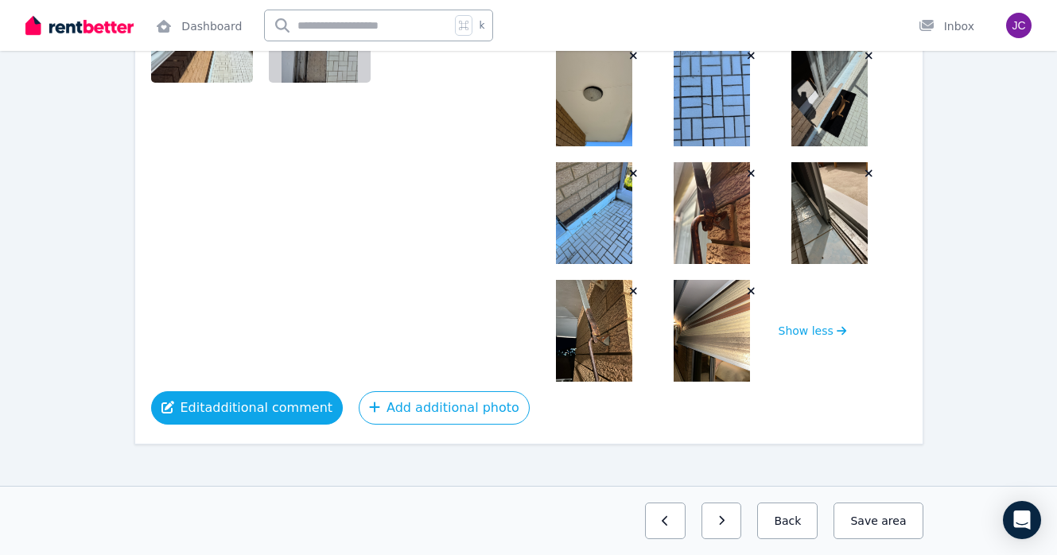
click at [283, 402] on button "Edit additional comment" at bounding box center [247, 407] width 193 height 33
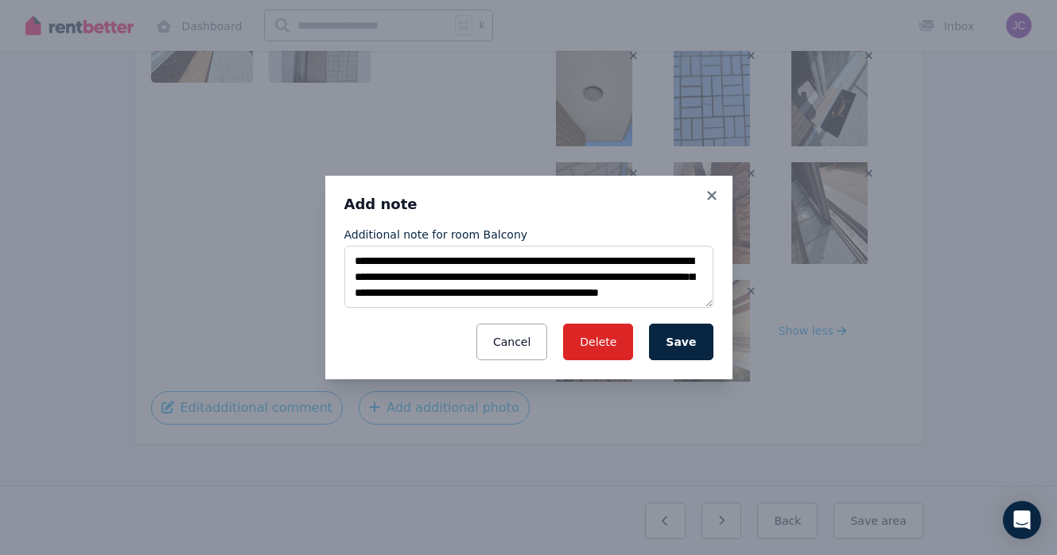
scroll to position [16, 0]
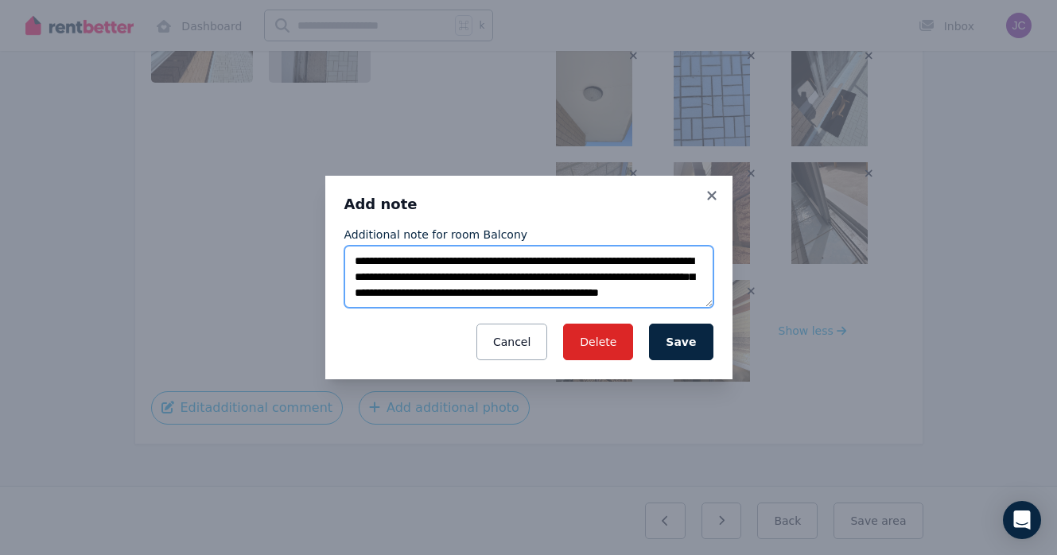
click at [606, 290] on textarea "**********" at bounding box center [529, 277] width 369 height 62
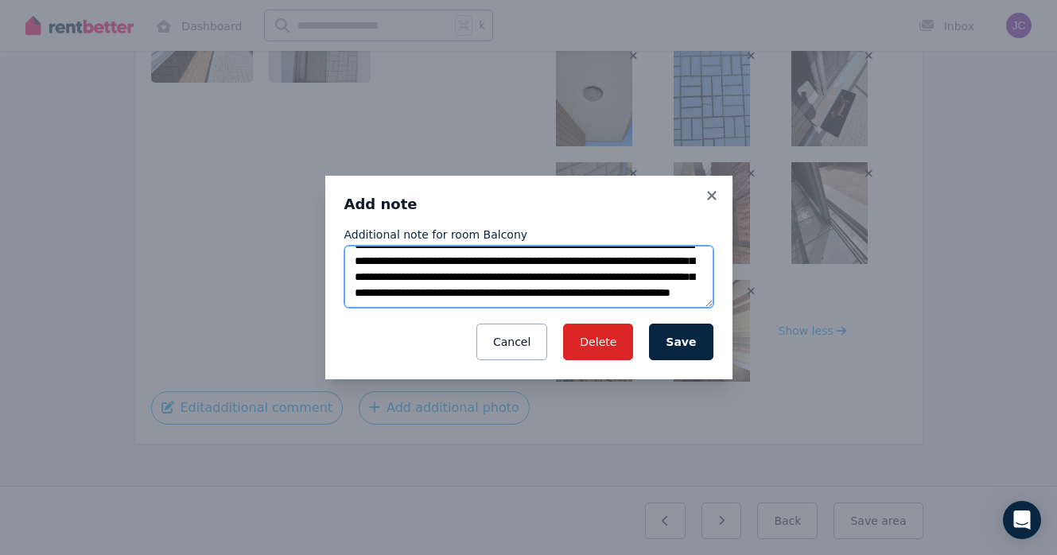
scroll to position [40, 0]
type textarea "**********"
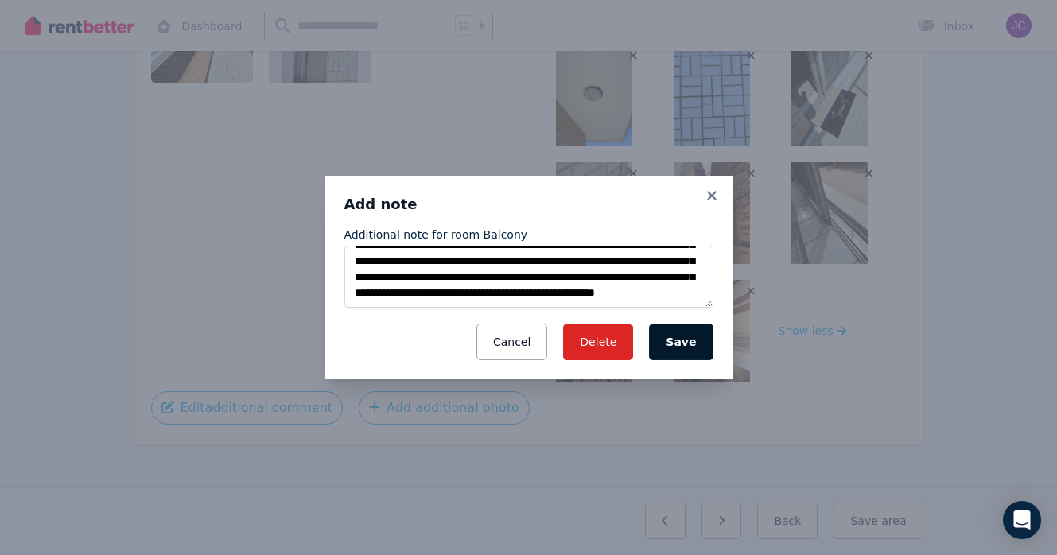
click at [703, 340] on button "Save" at bounding box center [681, 342] width 64 height 37
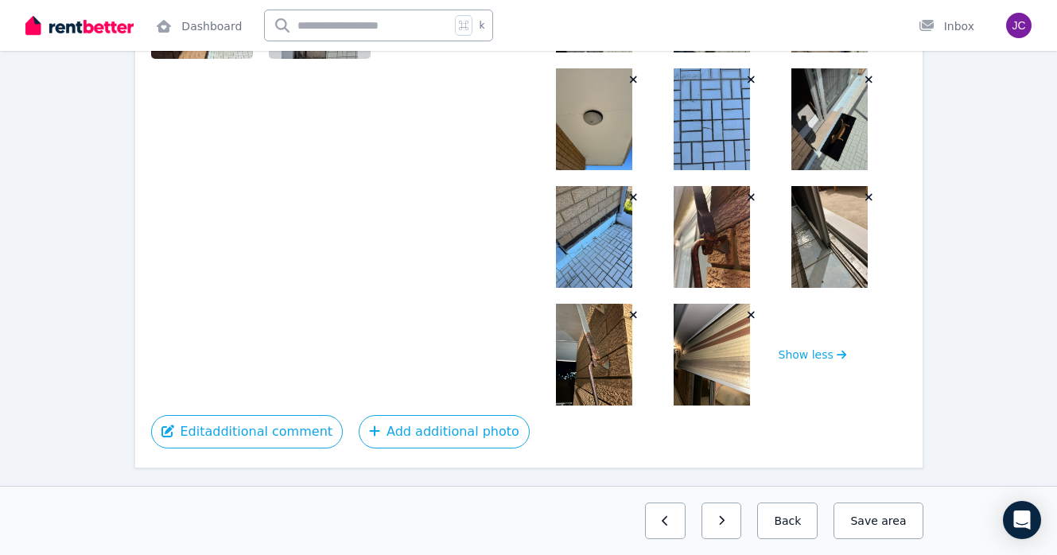
scroll to position [509, 0]
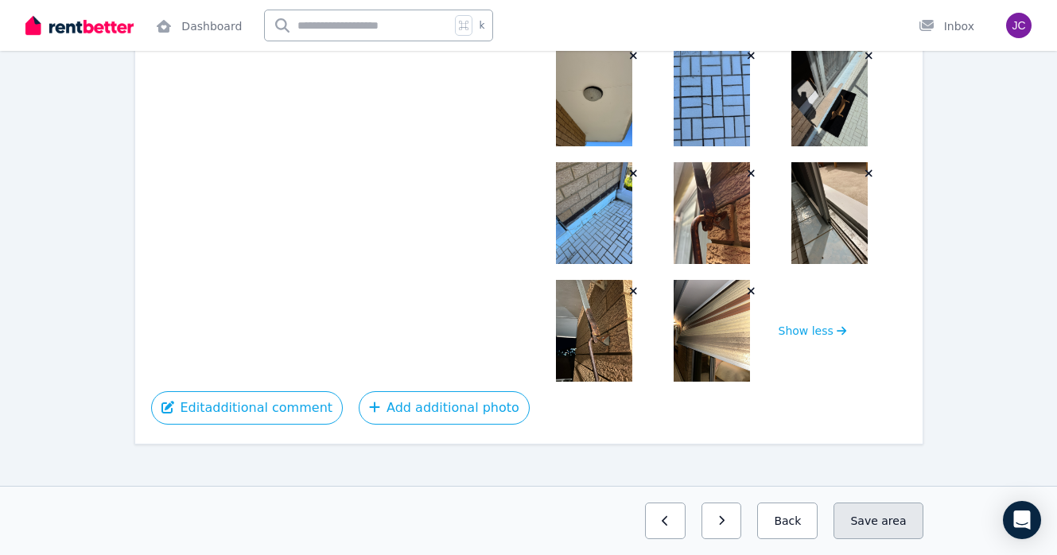
click at [886, 521] on span "area" at bounding box center [894, 521] width 25 height 16
click at [786, 523] on button "Back" at bounding box center [787, 521] width 60 height 37
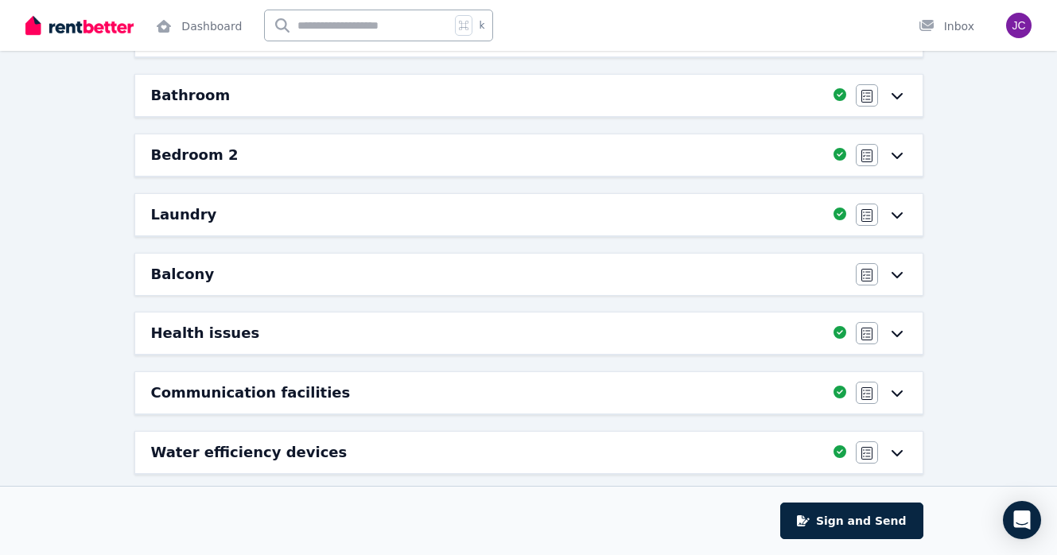
click at [745, 273] on div "Balcony" at bounding box center [498, 274] width 695 height 22
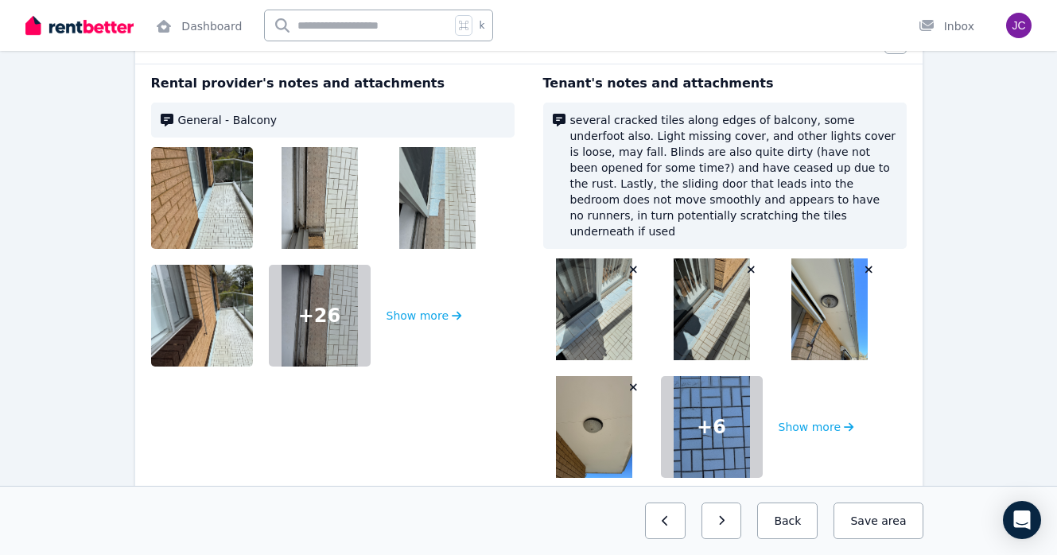
scroll to position [274, 0]
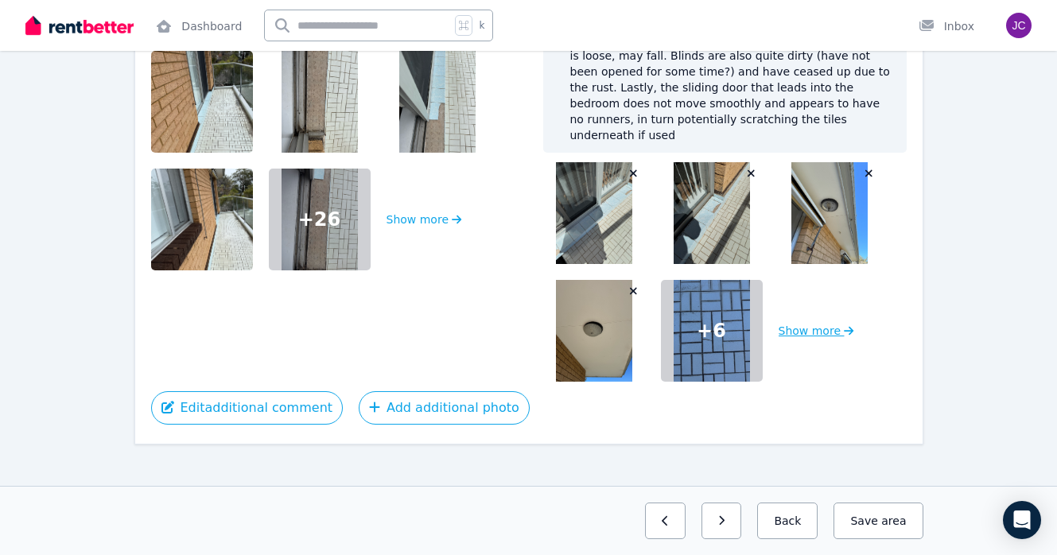
click at [810, 321] on button "Show more" at bounding box center [817, 331] width 76 height 102
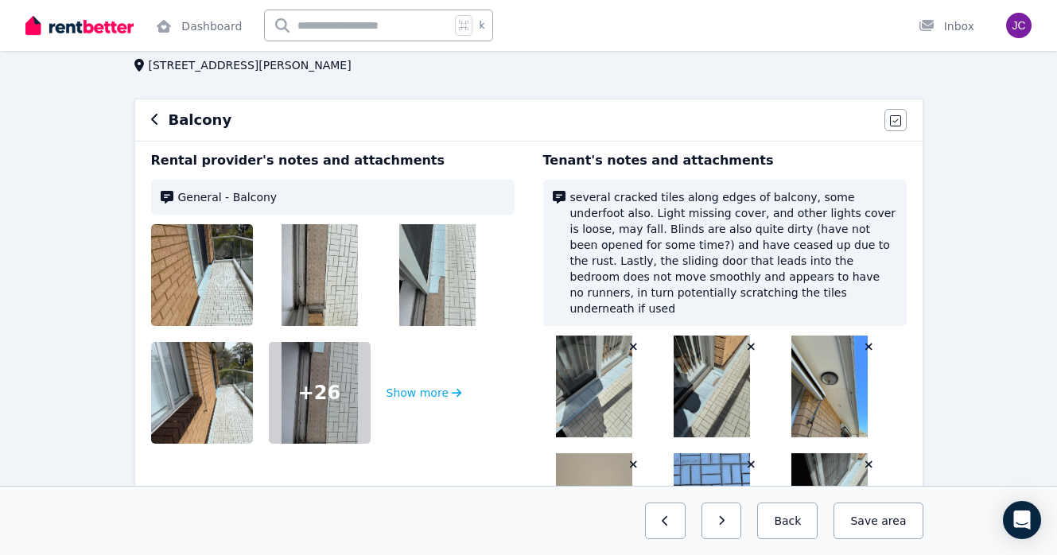
scroll to position [509, 0]
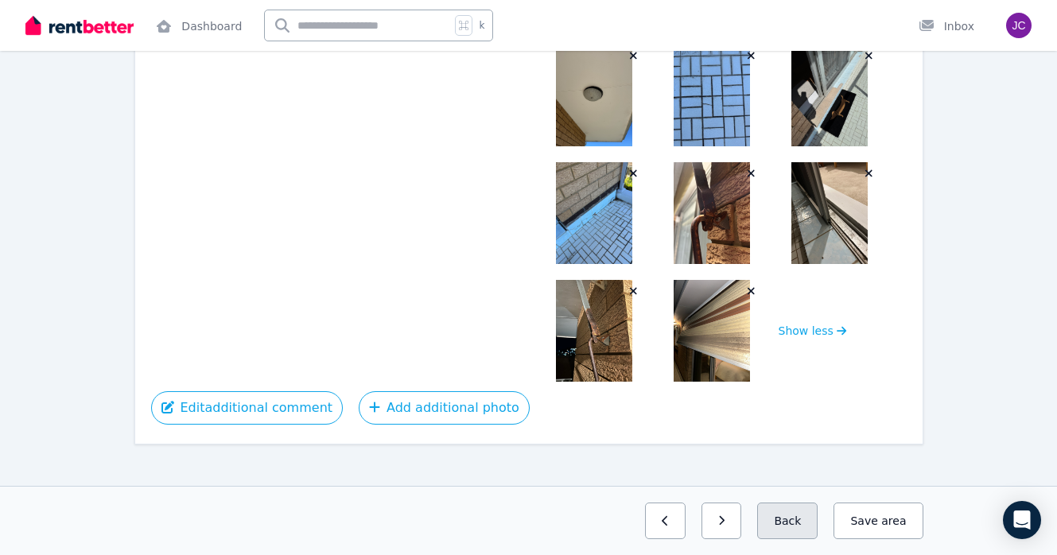
click at [797, 524] on button "Back" at bounding box center [787, 521] width 60 height 37
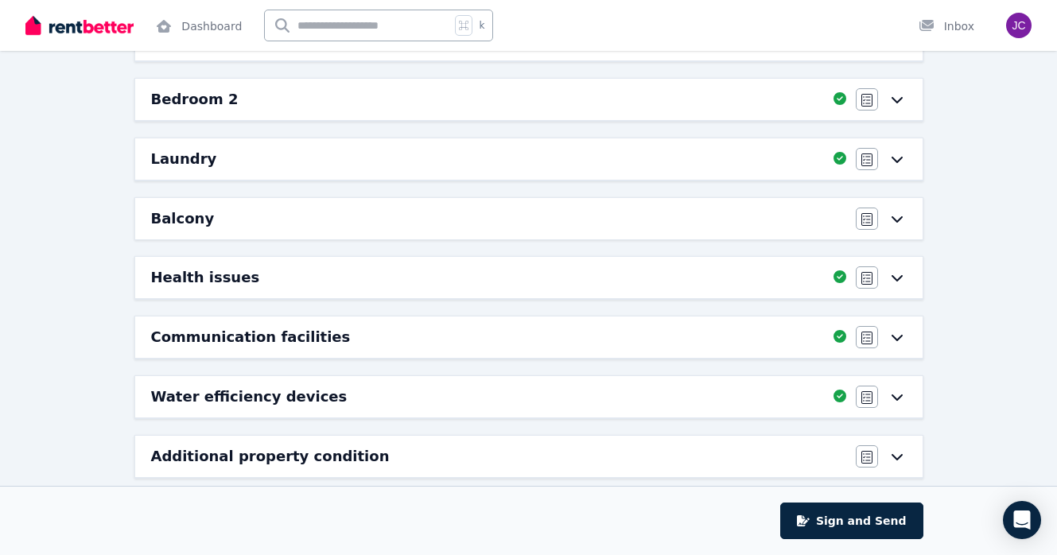
scroll to position [441, 0]
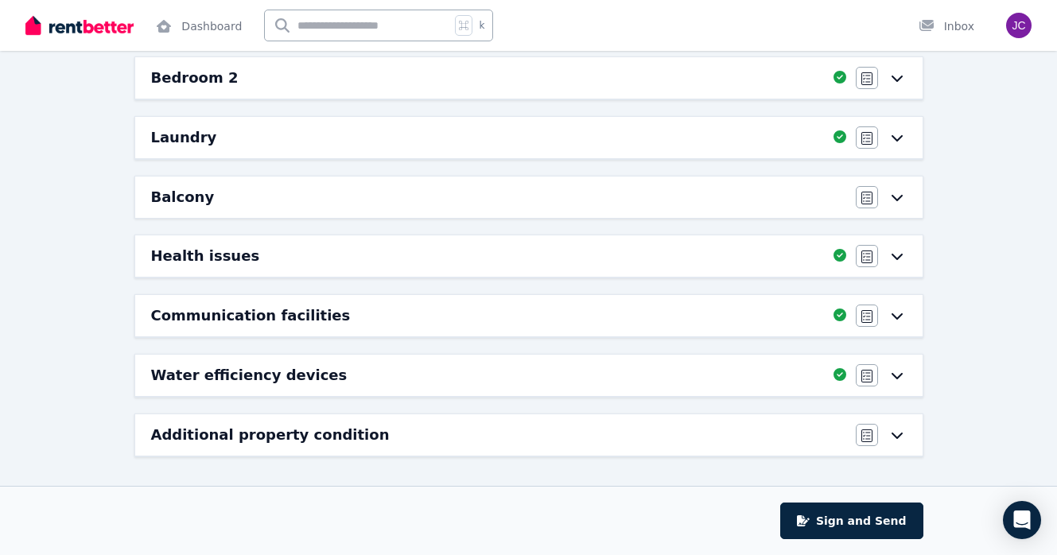
click at [668, 250] on div "Health issues" at bounding box center [487, 256] width 673 height 22
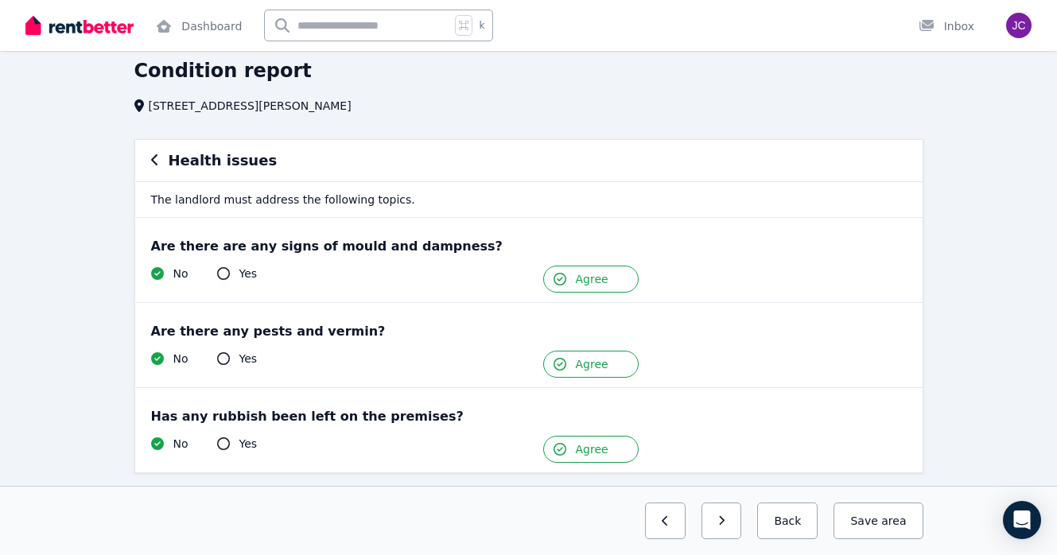
scroll to position [91, 0]
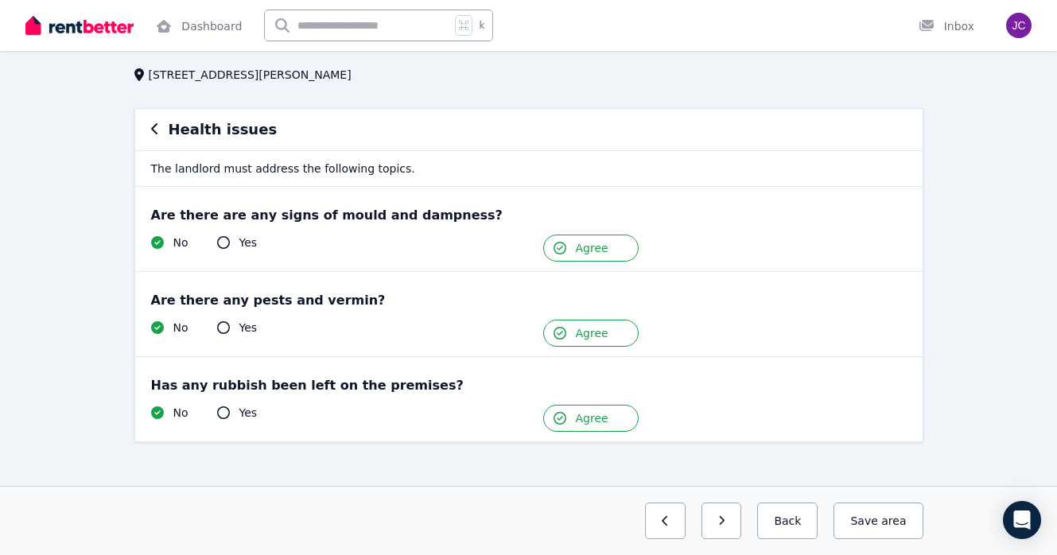
click at [601, 246] on span "Agree" at bounding box center [592, 248] width 33 height 16
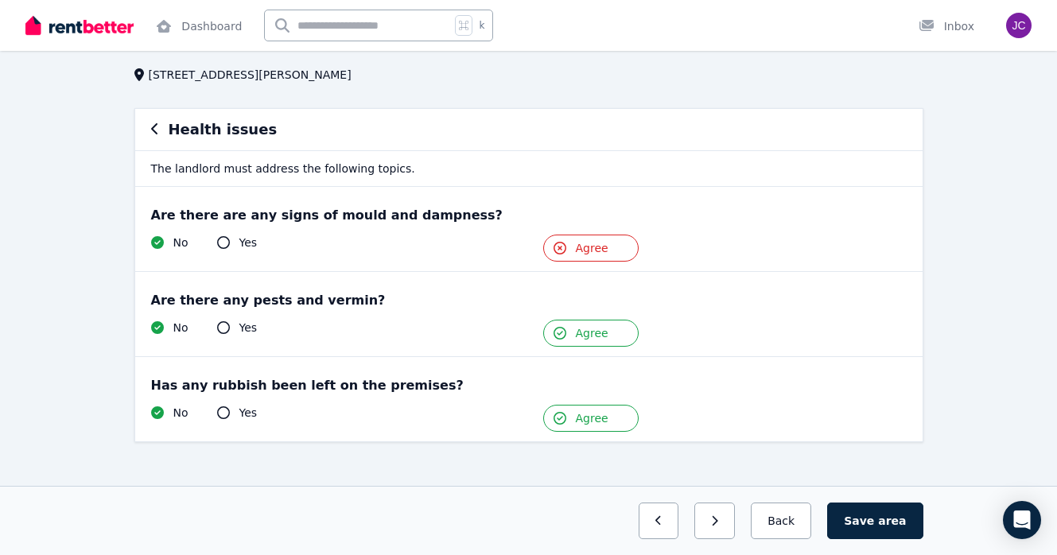
click at [601, 246] on span "Agree" at bounding box center [592, 248] width 33 height 16
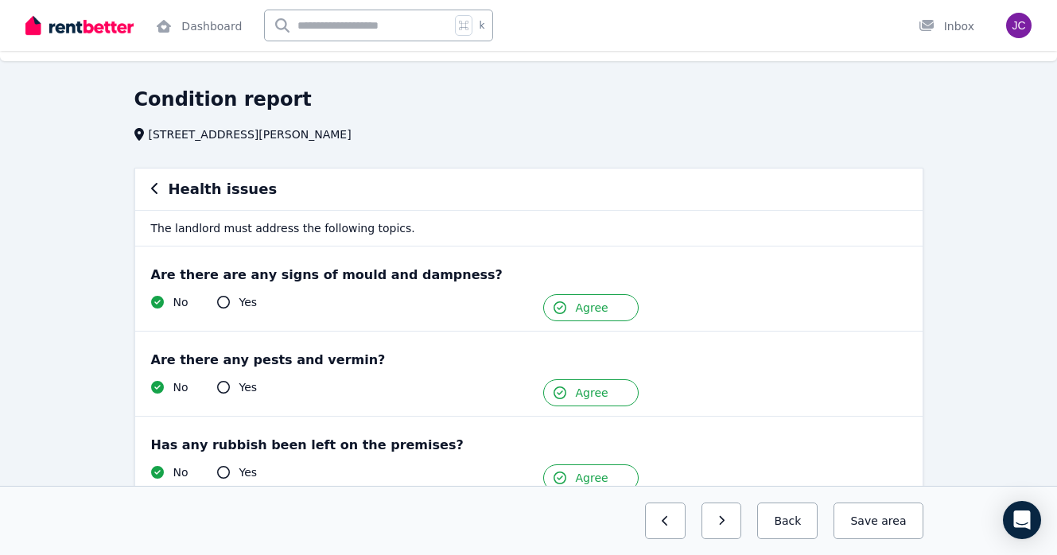
scroll to position [45, 0]
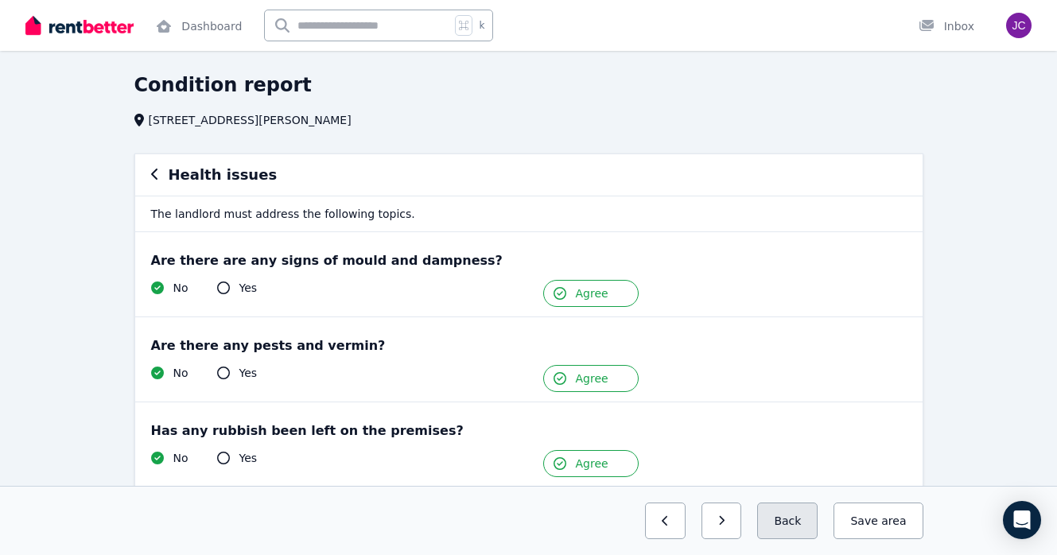
click at [794, 520] on button "Back" at bounding box center [787, 521] width 60 height 37
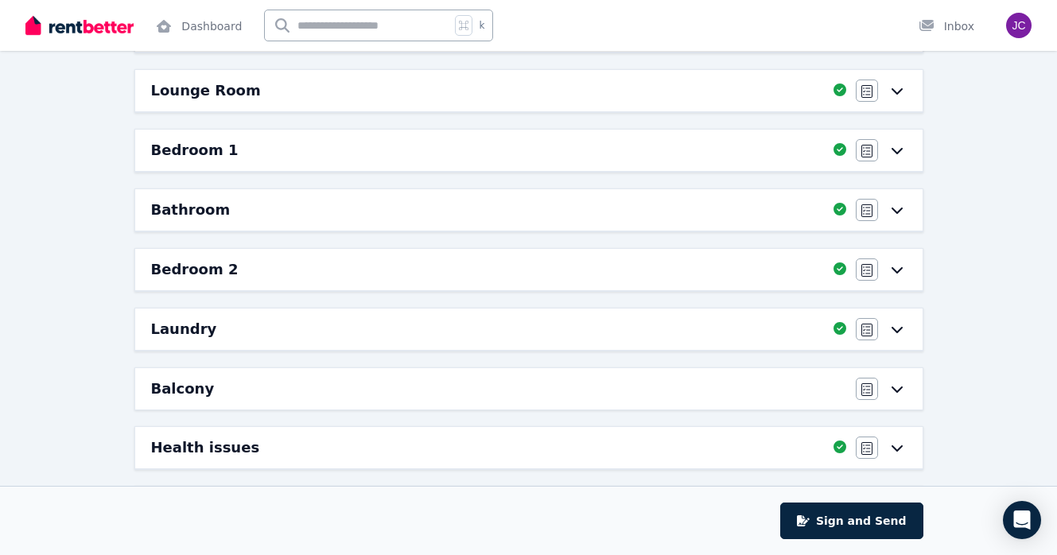
scroll to position [187, 0]
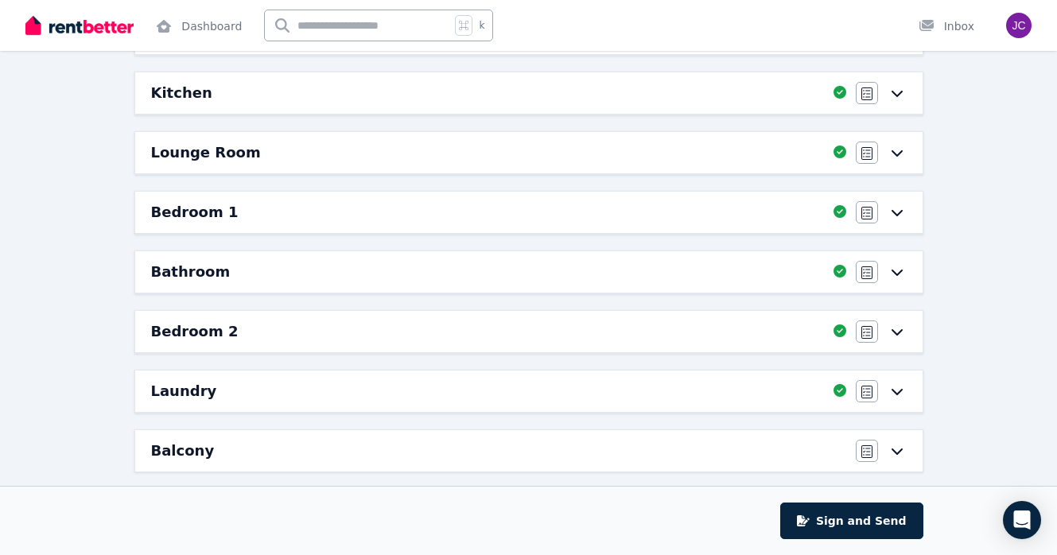
click at [757, 259] on div "Bathroom Completed 100%, 0 left Agree/Disagree" at bounding box center [529, 271] width 788 height 41
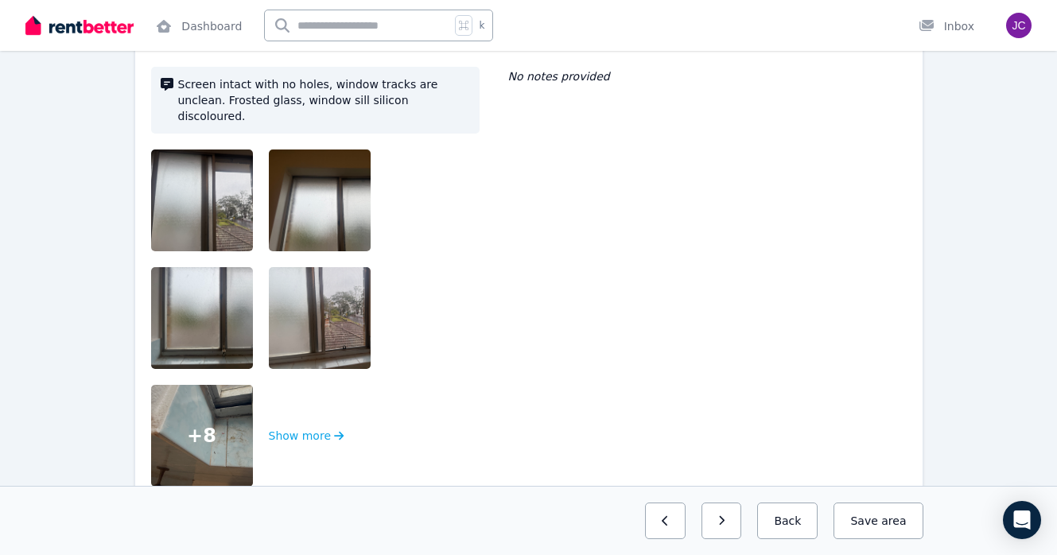
scroll to position [1621, 0]
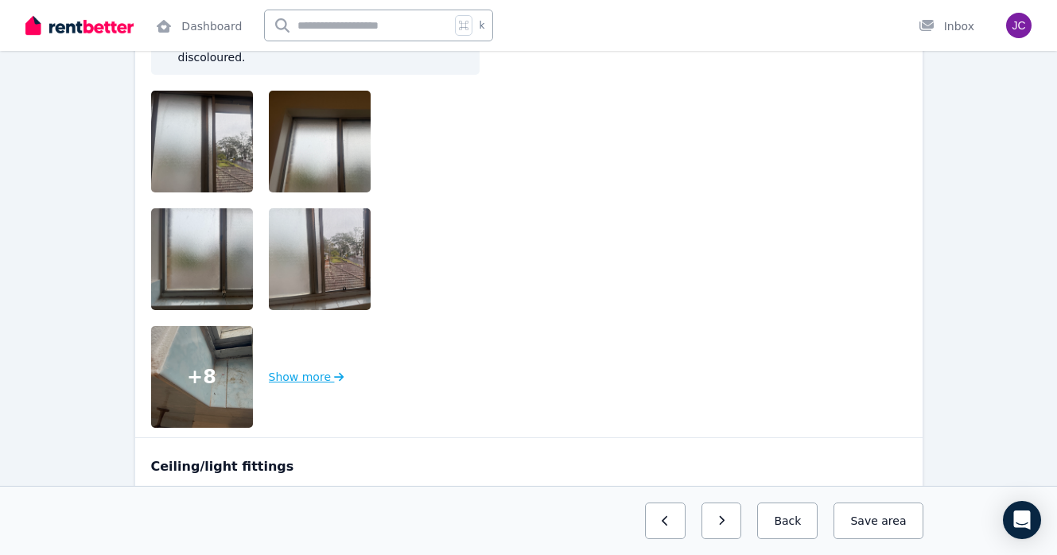
click at [304, 359] on button "Show more" at bounding box center [307, 377] width 76 height 102
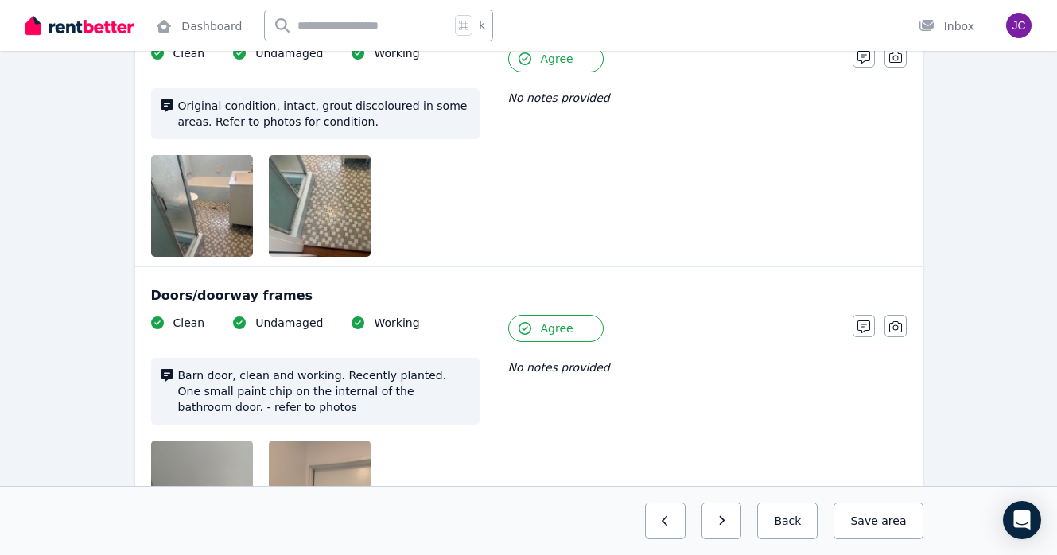
scroll to position [539, 0]
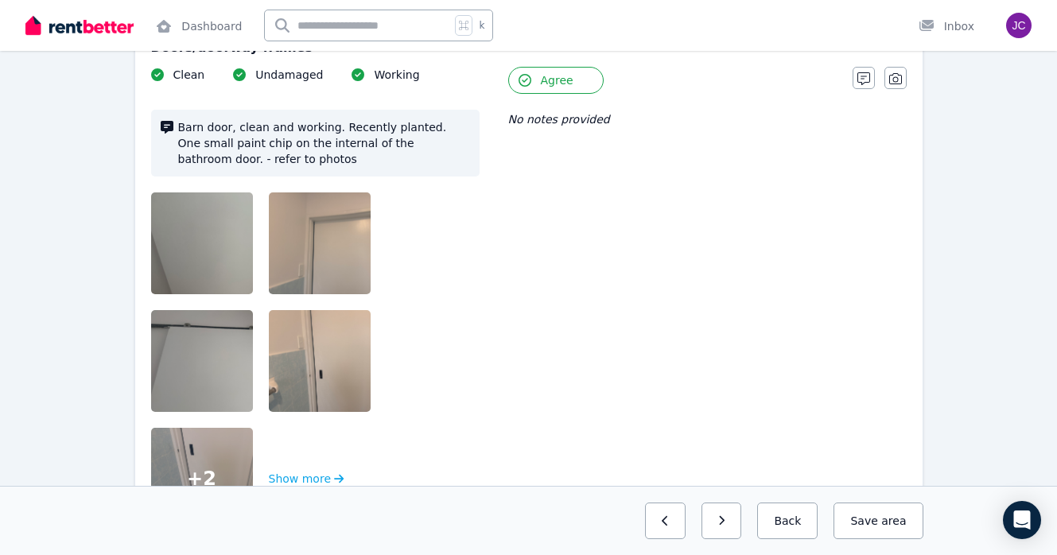
scroll to position [1359, 0]
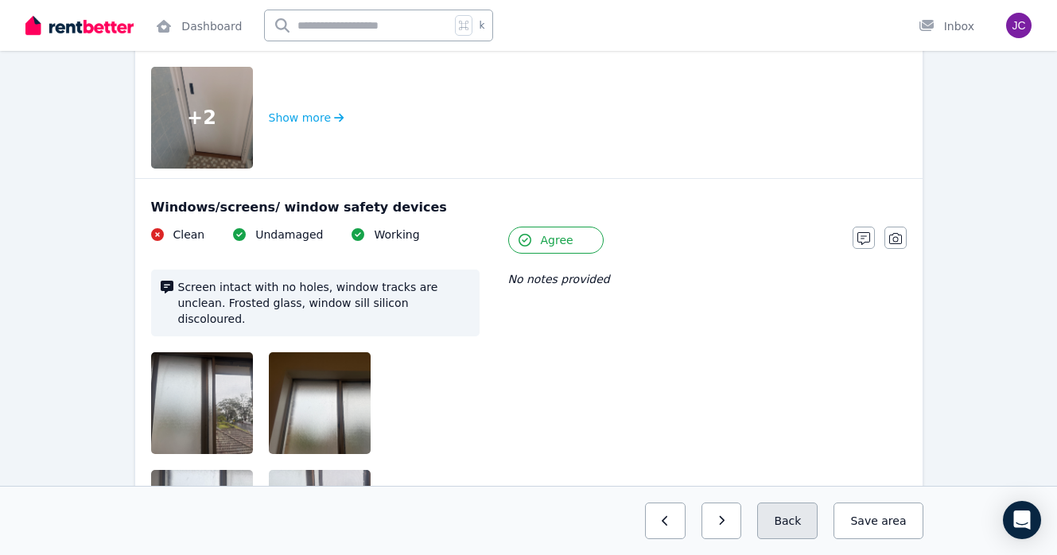
click at [804, 516] on button "Back" at bounding box center [787, 521] width 60 height 37
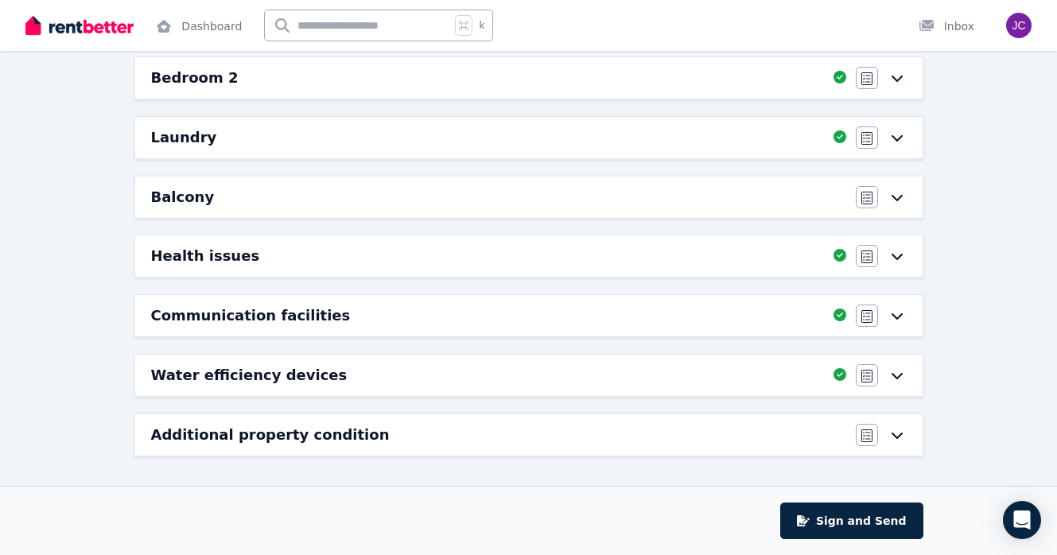
scroll to position [441, 0]
click at [376, 201] on div "Balcony" at bounding box center [498, 197] width 695 height 22
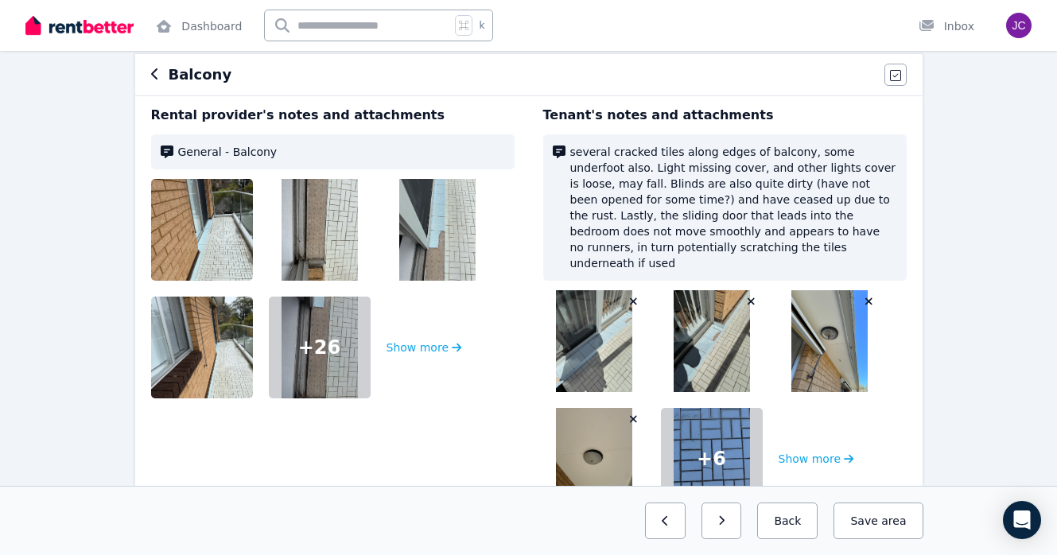
scroll to position [161, 0]
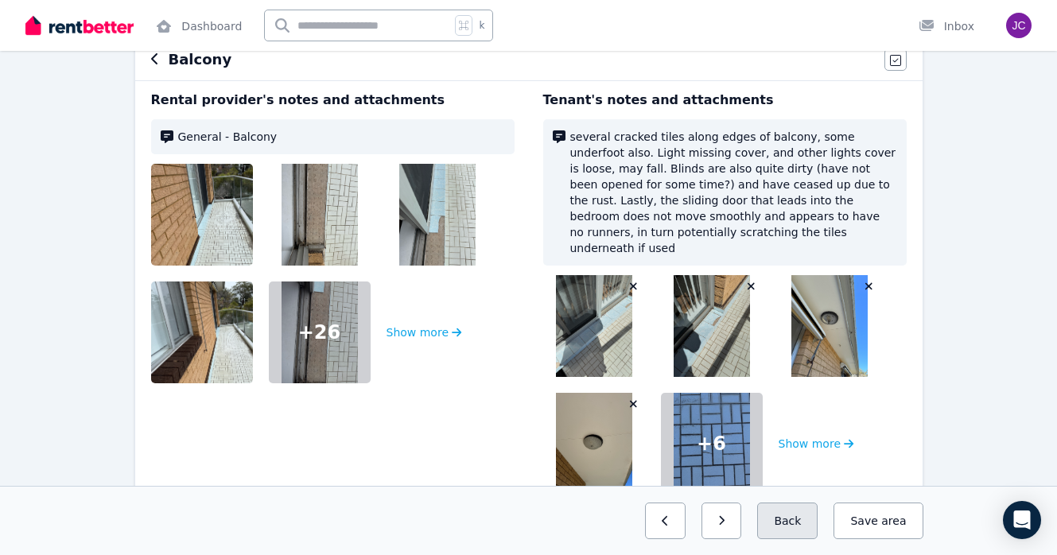
click at [778, 508] on button "Back" at bounding box center [787, 521] width 60 height 37
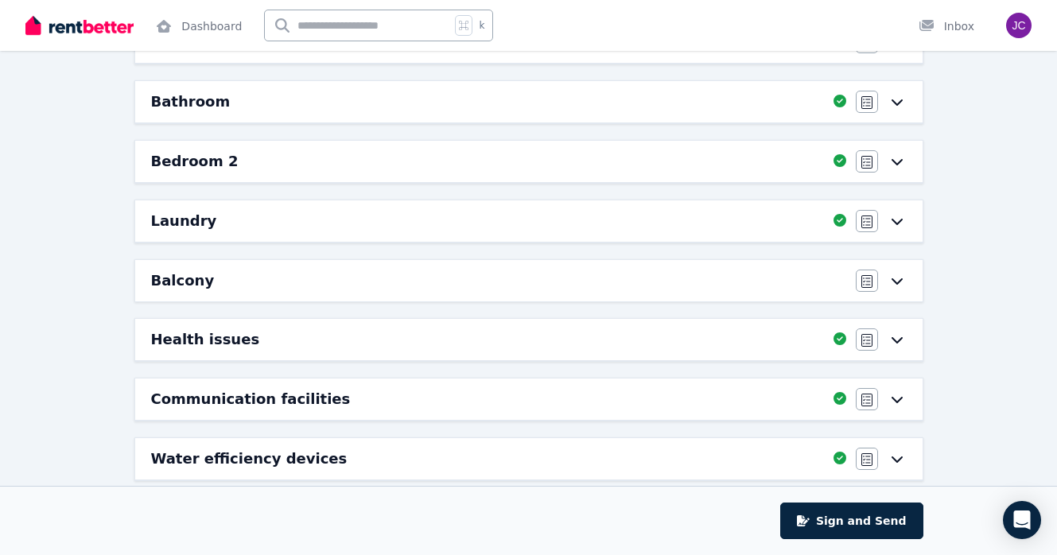
scroll to position [353, 0]
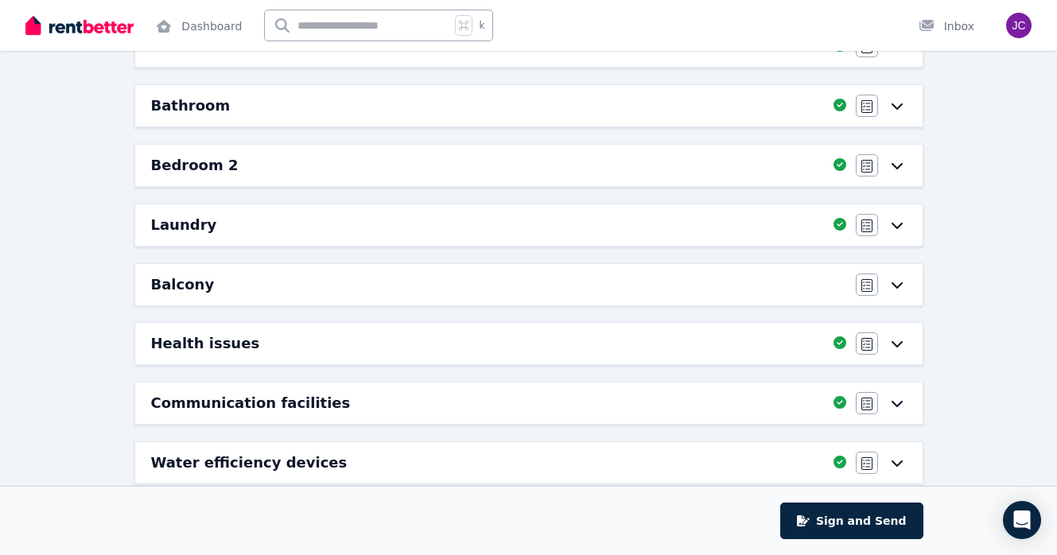
click at [543, 96] on div "Bathroom" at bounding box center [487, 106] width 673 height 22
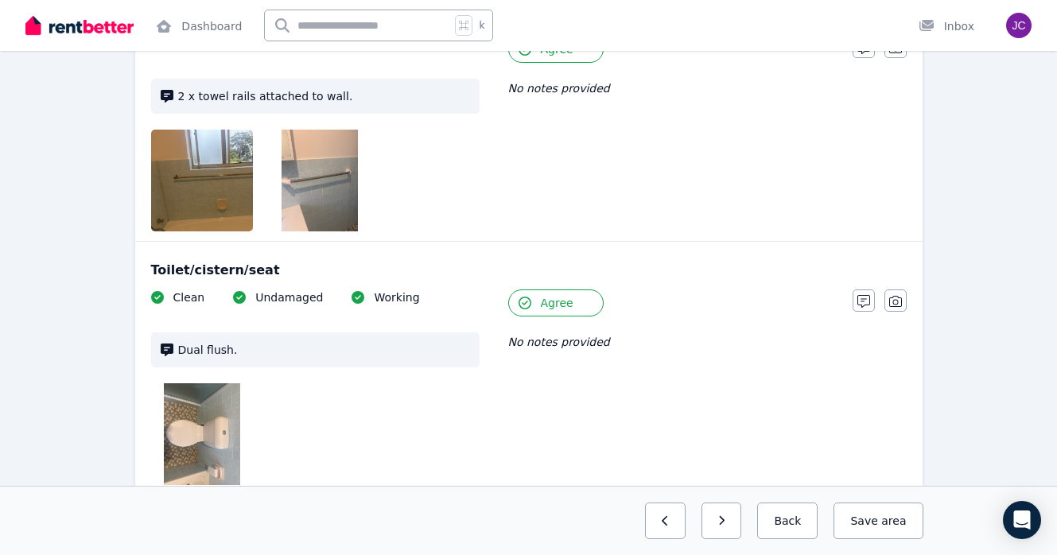
scroll to position [4651, 0]
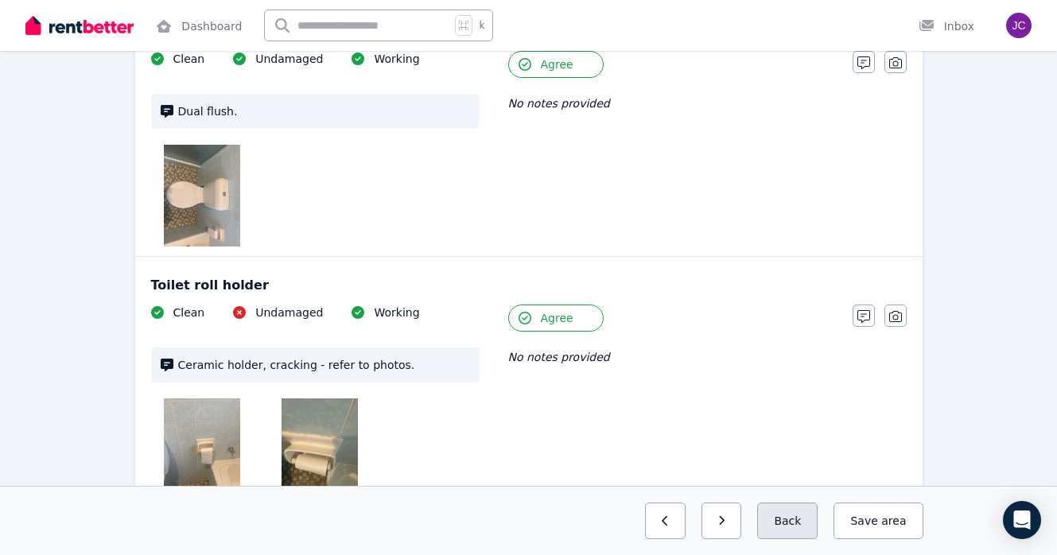
click at [805, 523] on button "Back" at bounding box center [787, 521] width 60 height 37
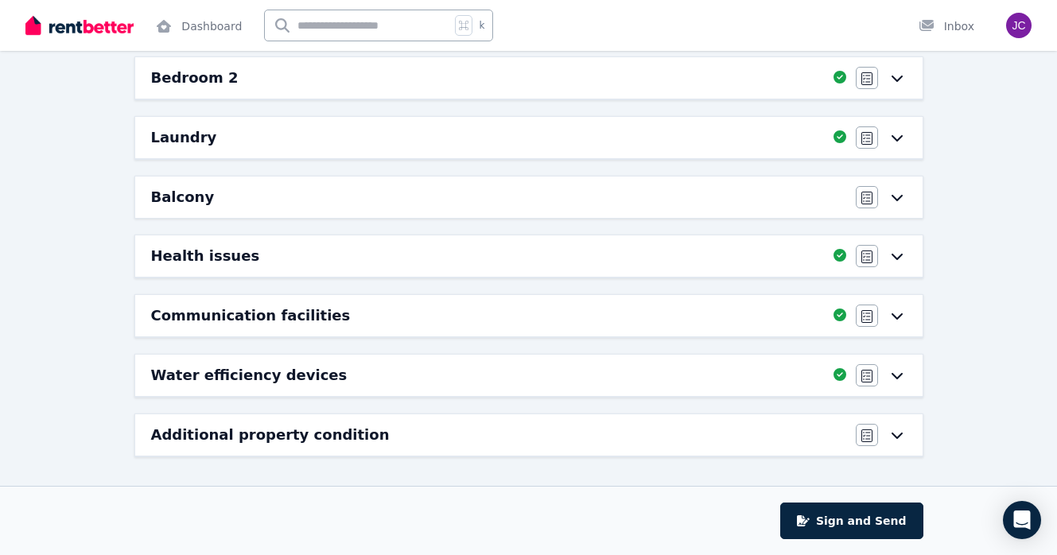
click at [656, 427] on div "Additional property condition" at bounding box center [498, 435] width 695 height 22
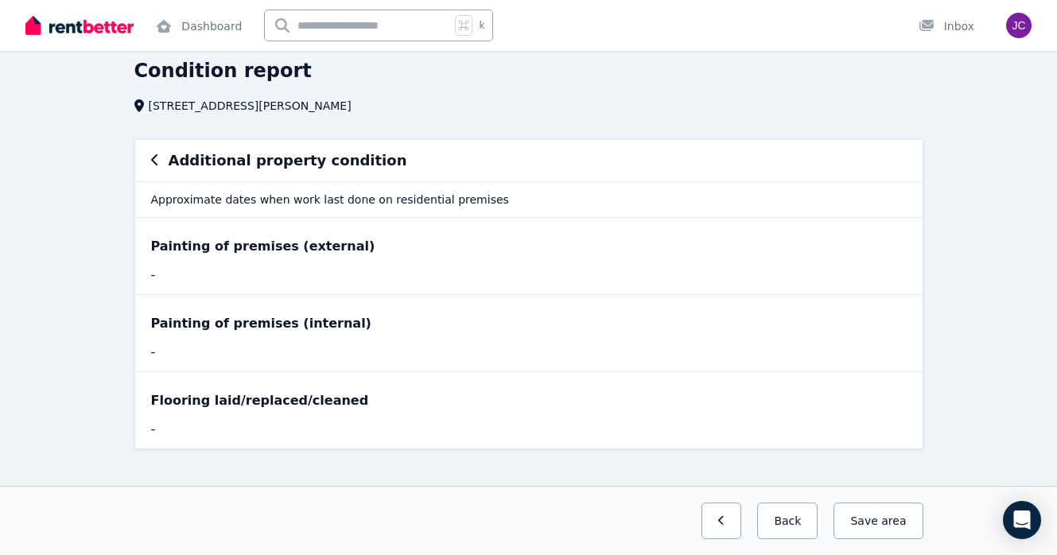
scroll to position [80, 0]
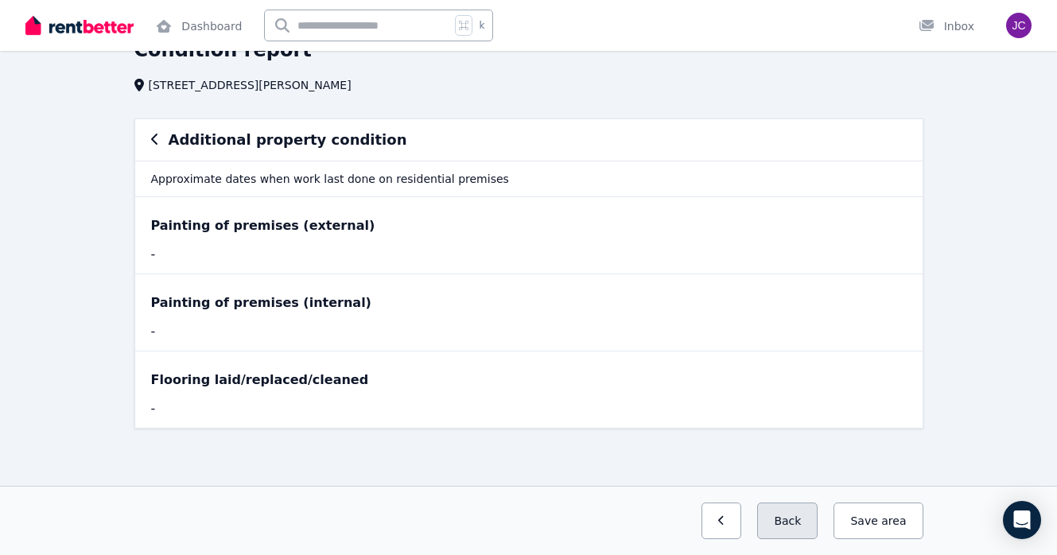
click at [807, 526] on button "Back" at bounding box center [787, 521] width 60 height 37
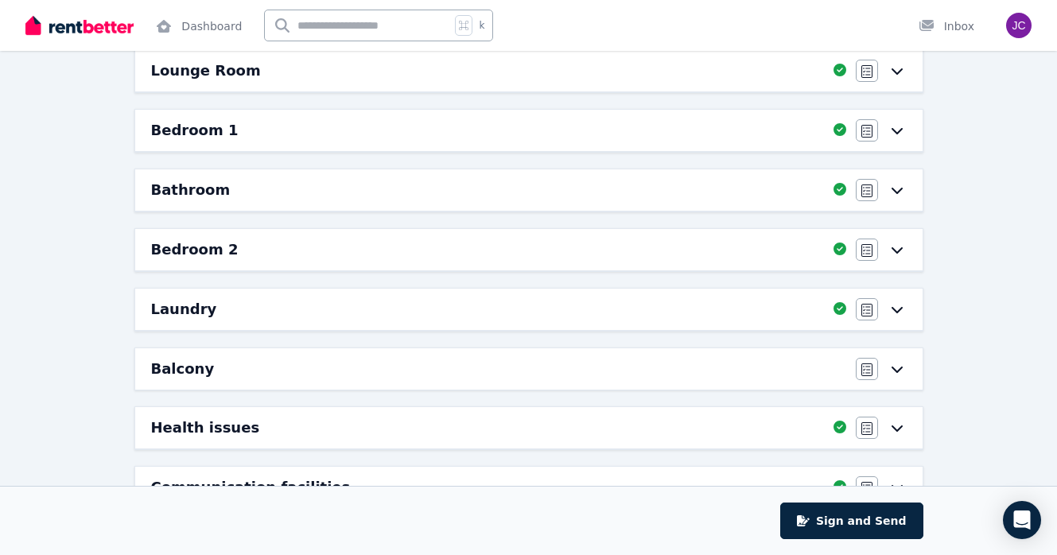
scroll to position [302, 0]
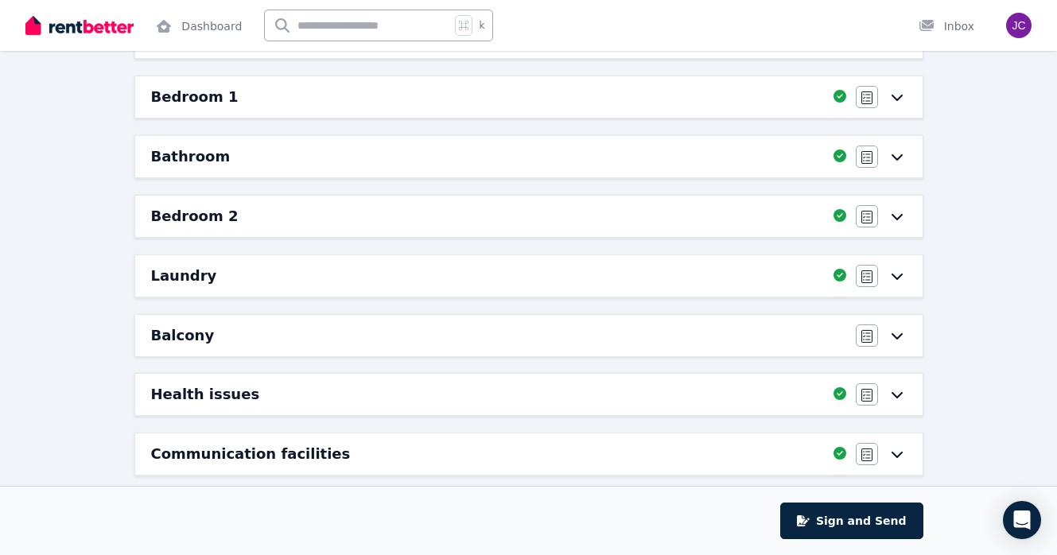
click at [491, 330] on div "Balcony" at bounding box center [498, 336] width 695 height 22
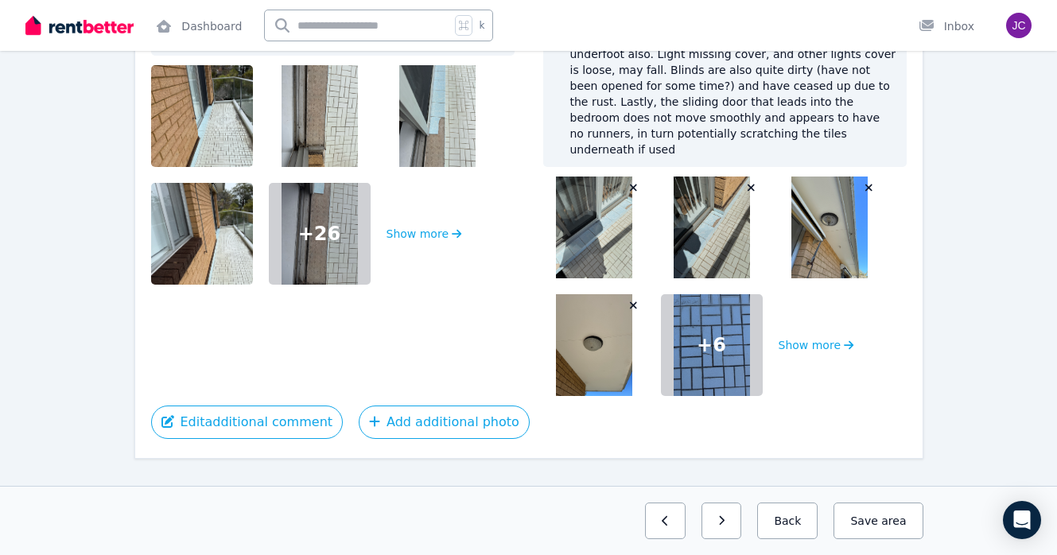
scroll to position [254, 0]
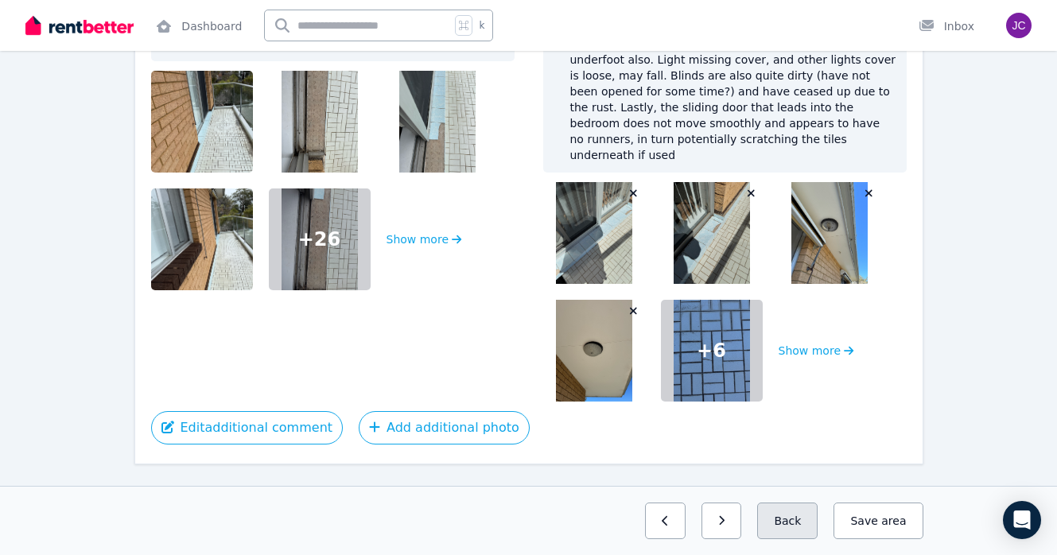
click at [783, 510] on button "Back" at bounding box center [787, 521] width 60 height 37
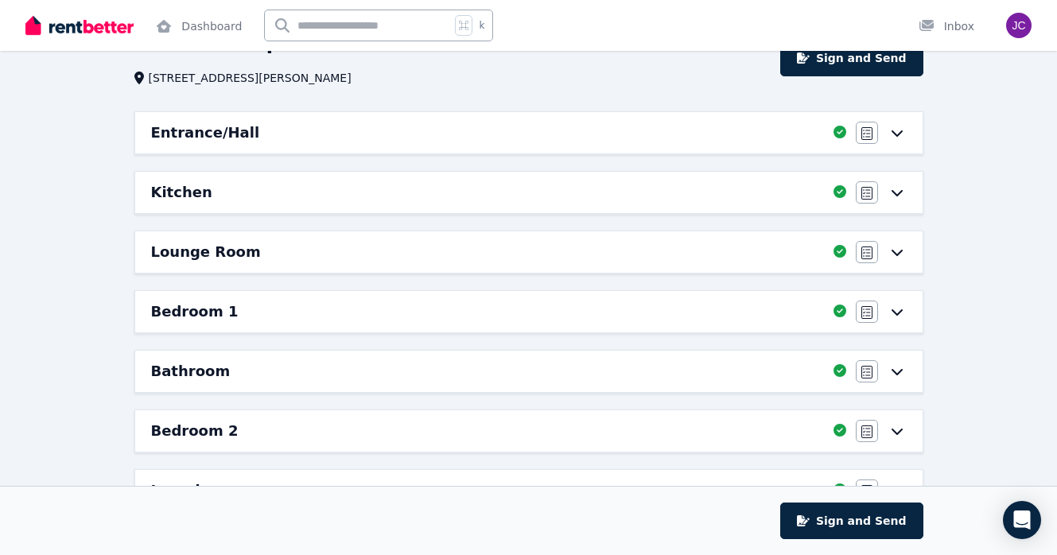
scroll to position [77, 0]
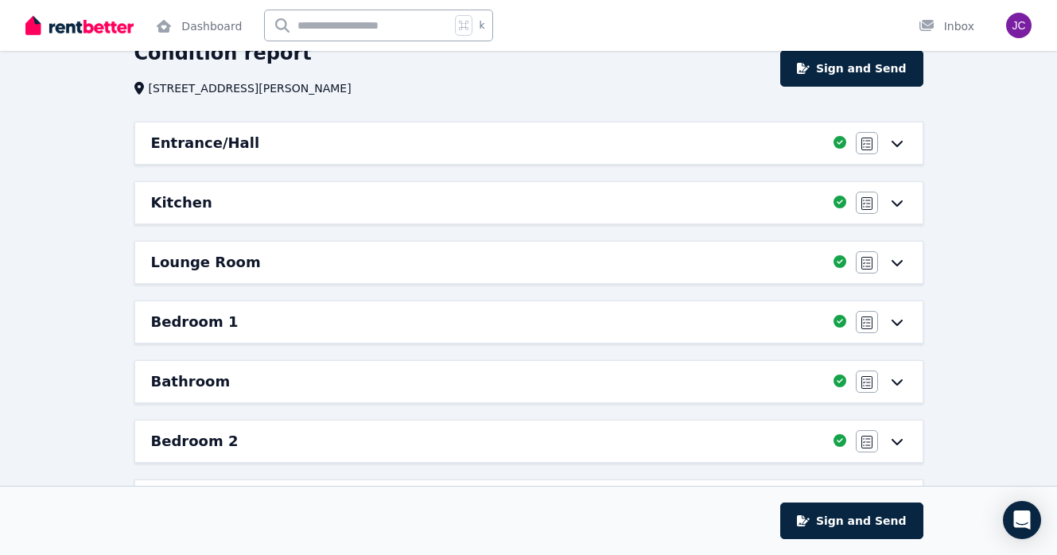
click at [461, 270] on div "Lounge Room" at bounding box center [487, 262] width 673 height 22
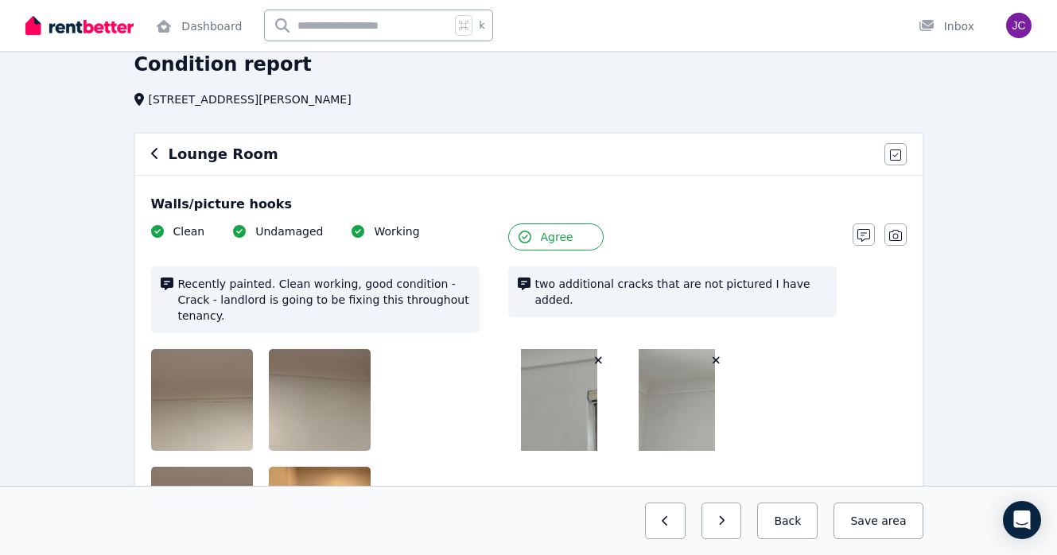
scroll to position [68, 0]
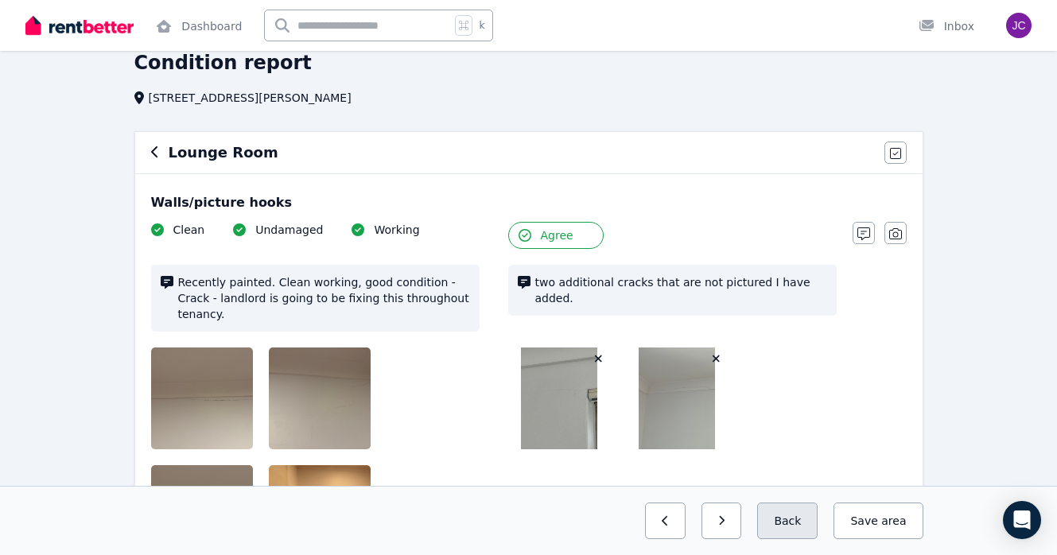
click at [781, 518] on button "Back" at bounding box center [787, 521] width 60 height 37
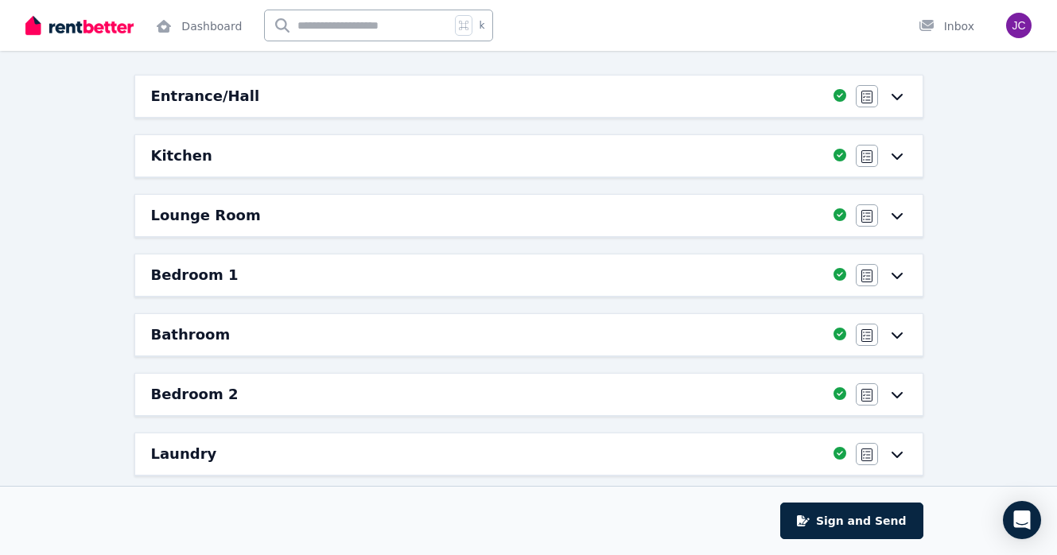
scroll to position [441, 0]
